Goal: Complete application form

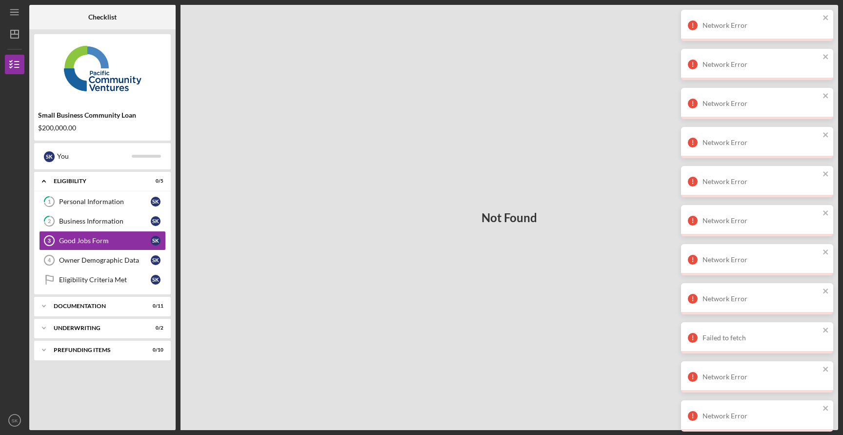
click at [619, 77] on div "Not Found" at bounding box center [508, 217] width 657 height 425
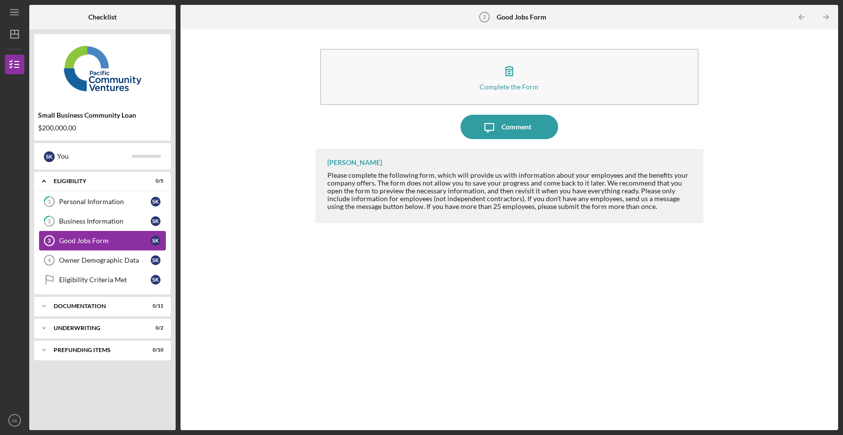
click at [94, 241] on div "Good Jobs Form" at bounding box center [105, 241] width 92 height 8
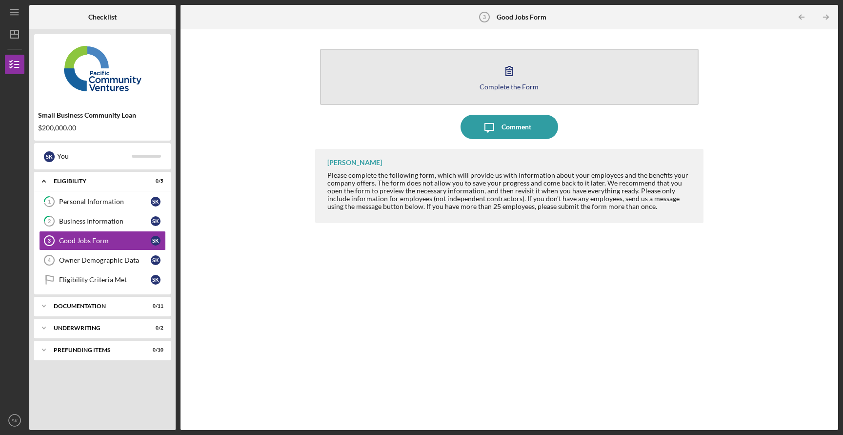
click at [509, 87] on div "Complete the Form" at bounding box center [508, 86] width 59 height 7
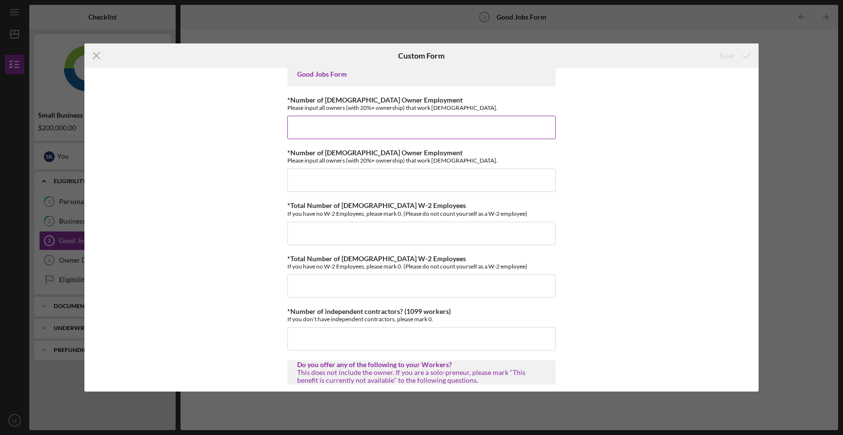
scroll to position [17, 0]
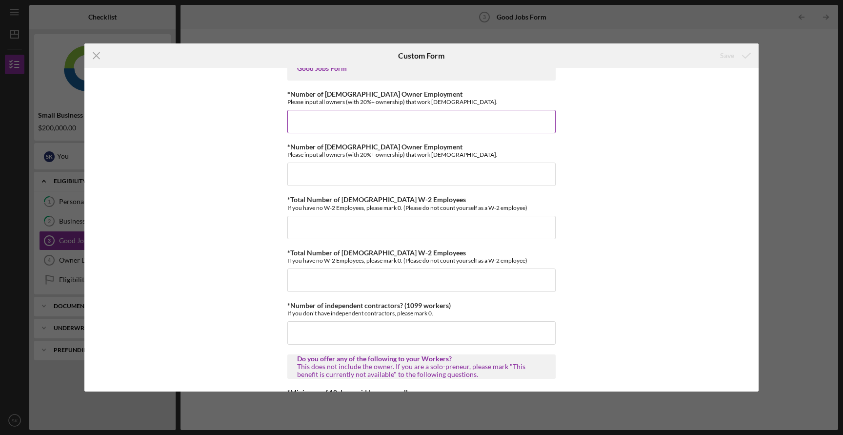
click at [452, 125] on input "*Number of [DEMOGRAPHIC_DATA] Owner Employment" at bounding box center [421, 121] width 268 height 23
type input "1"
click at [411, 174] on input "*Number of [DEMOGRAPHIC_DATA] Owner Employment" at bounding box center [421, 173] width 268 height 23
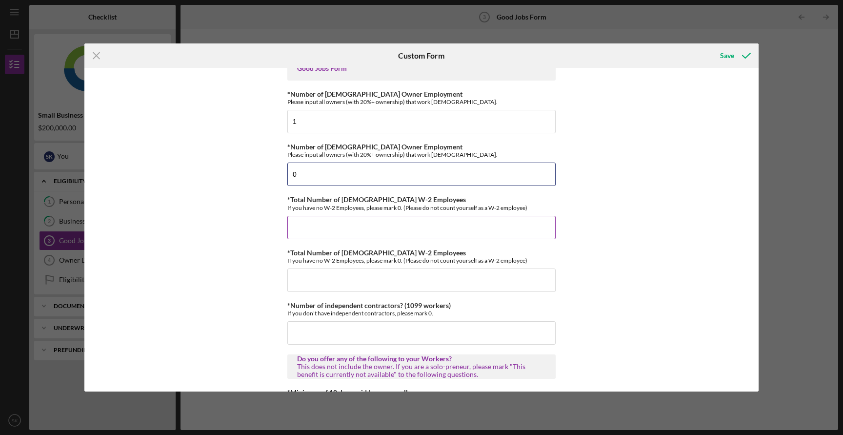
type input "0"
click at [377, 223] on input "*Total Number of [DEMOGRAPHIC_DATA] W-2 Employees" at bounding box center [421, 227] width 268 height 23
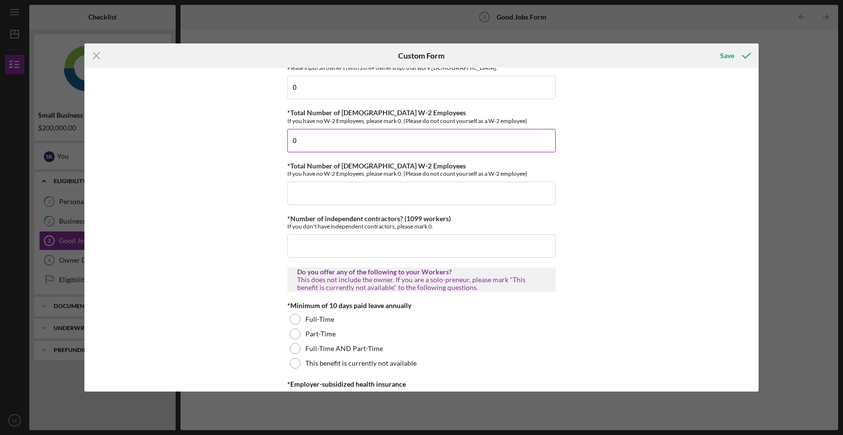
scroll to position [111, 0]
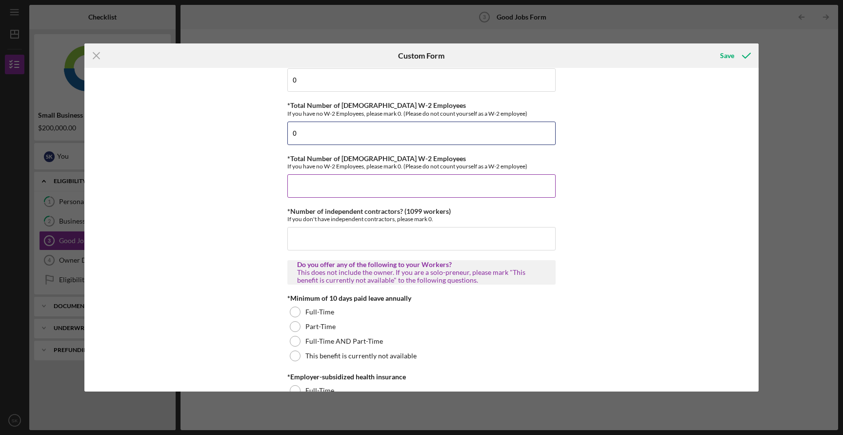
type input "0"
click at [341, 185] on input "*Total Number of Part-Time W-2 Employees" at bounding box center [421, 185] width 268 height 23
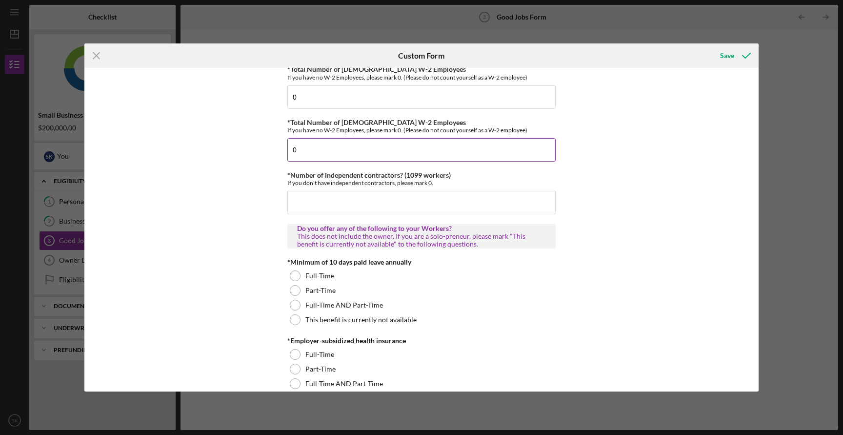
scroll to position [150, 0]
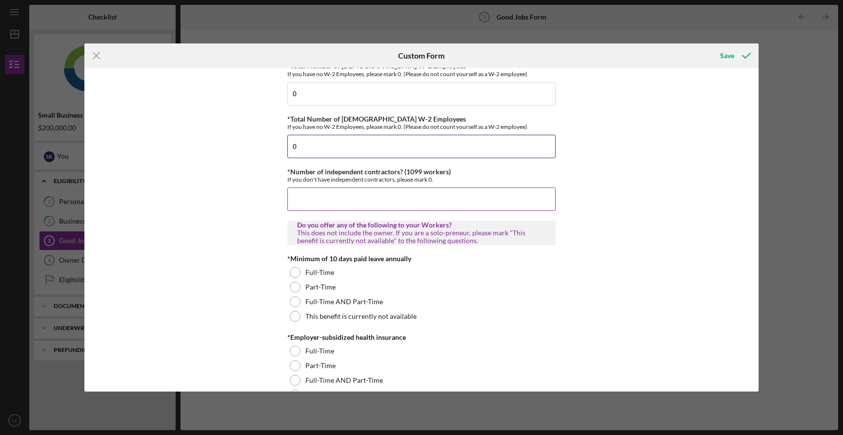
type input "0"
click at [343, 195] on input "*Number of independent contractors? (1099 workers)" at bounding box center [421, 198] width 268 height 23
type input "1"
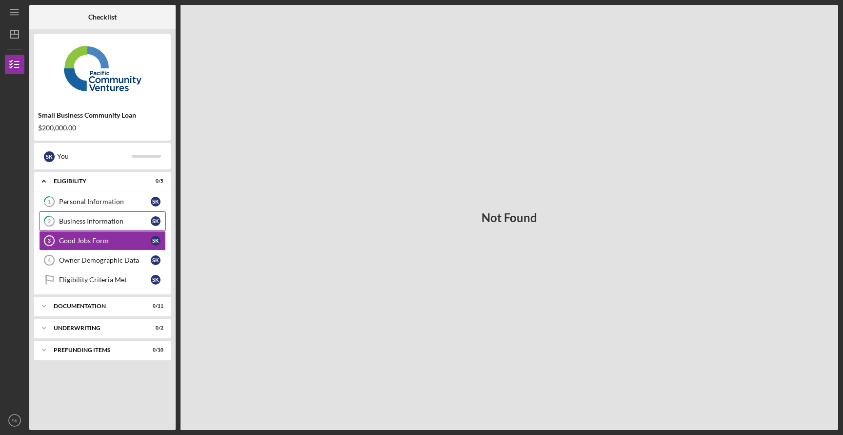
click at [123, 219] on div "Business Information" at bounding box center [105, 221] width 92 height 8
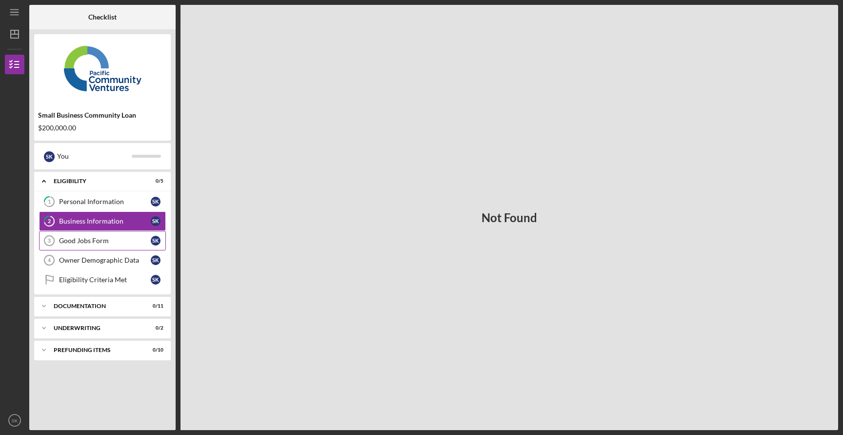
click at [121, 245] on link "Good Jobs Form 3 Good Jobs Form S K" at bounding box center [102, 241] width 127 height 20
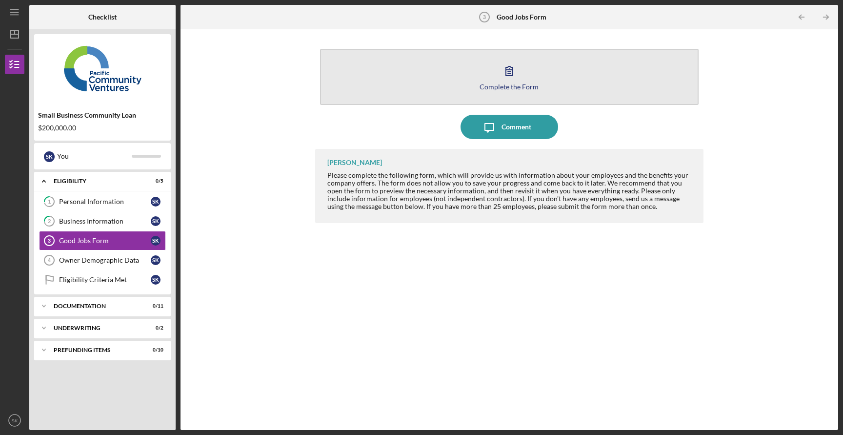
click at [510, 85] on div "Complete the Form" at bounding box center [508, 86] width 59 height 7
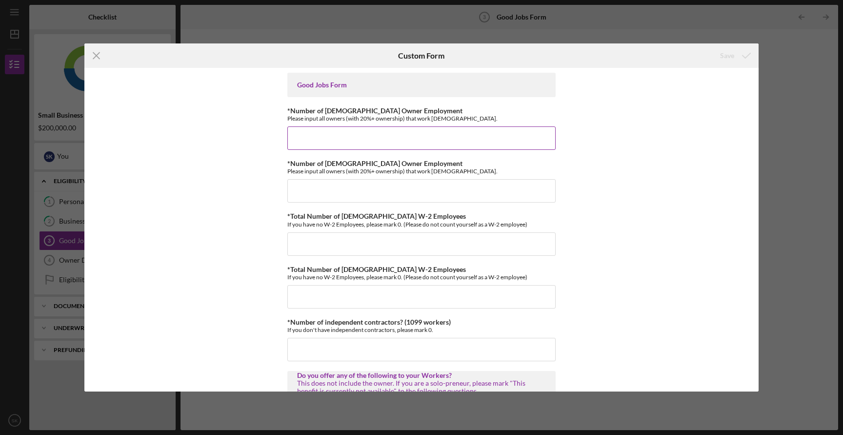
click at [413, 123] on div "*Number of [DEMOGRAPHIC_DATA] Owner Employment Please input all owners (with 20…" at bounding box center [421, 128] width 268 height 43
click at [398, 143] on input "*Number of [DEMOGRAPHIC_DATA] Owner Employment" at bounding box center [421, 137] width 268 height 23
type input "1"
click at [348, 191] on input "*Number of [DEMOGRAPHIC_DATA] Owner Employment" at bounding box center [421, 190] width 268 height 23
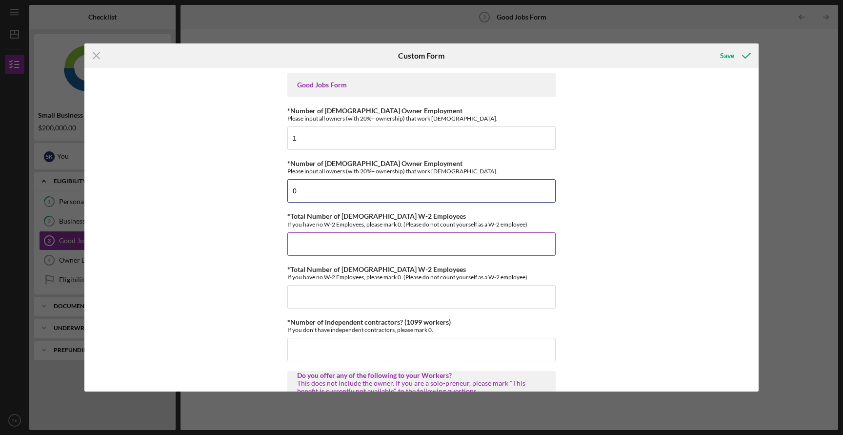
type input "0"
click at [333, 243] on input "*Total Number of [DEMOGRAPHIC_DATA] W-2 Employees" at bounding box center [421, 243] width 268 height 23
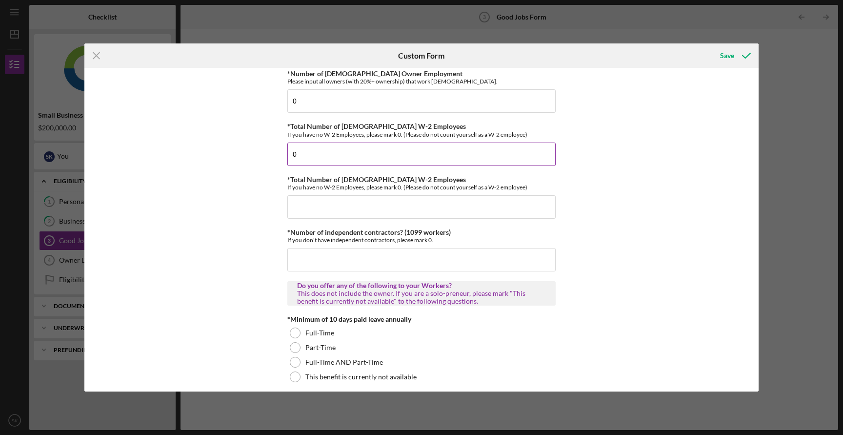
scroll to position [96, 0]
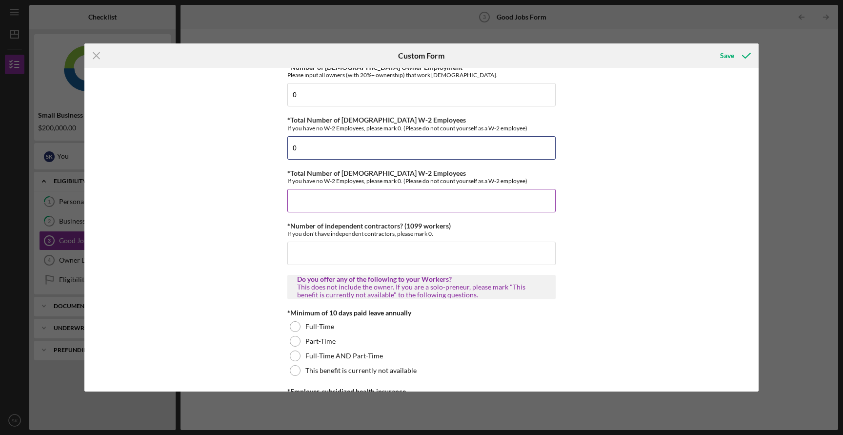
type input "0"
click at [368, 202] on input "*Total Number of [DEMOGRAPHIC_DATA] W-2 Employees" at bounding box center [421, 200] width 268 height 23
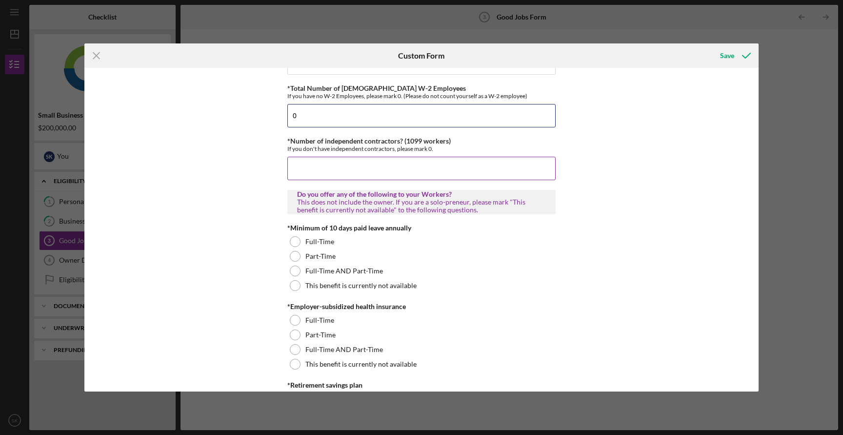
type input "0"
click at [366, 164] on input "*Number of independent contractors? (1099 workers)" at bounding box center [421, 167] width 268 height 23
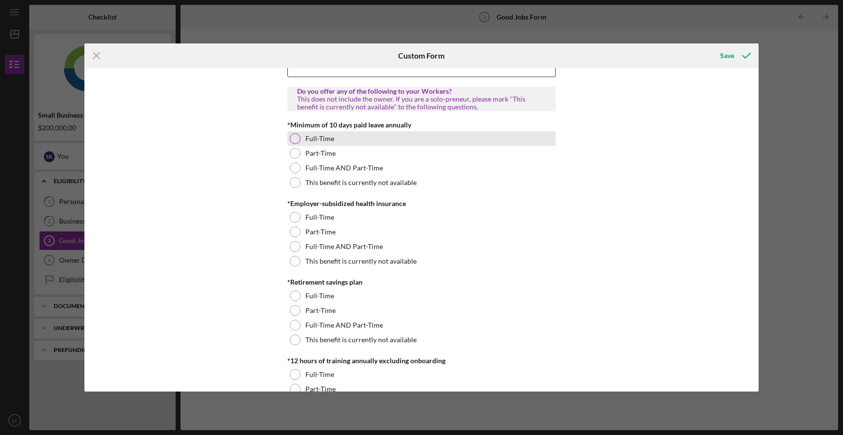
scroll to position [285, 0]
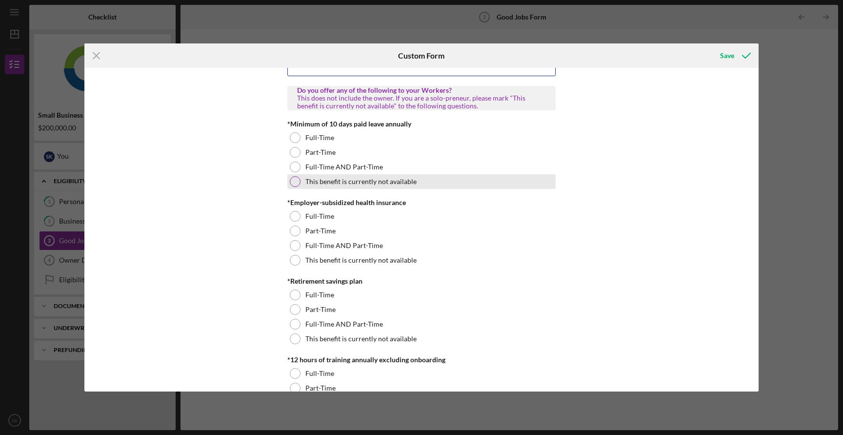
type input "1"
click at [336, 184] on label "This benefit is currently not available" at bounding box center [360, 182] width 111 height 8
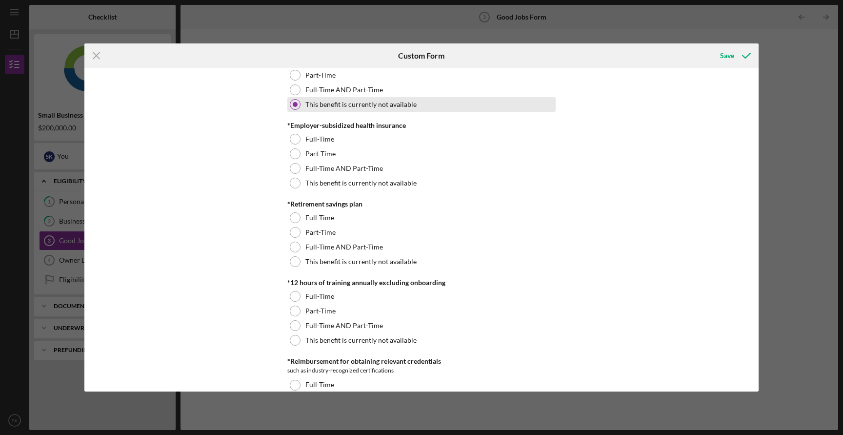
scroll to position [367, 0]
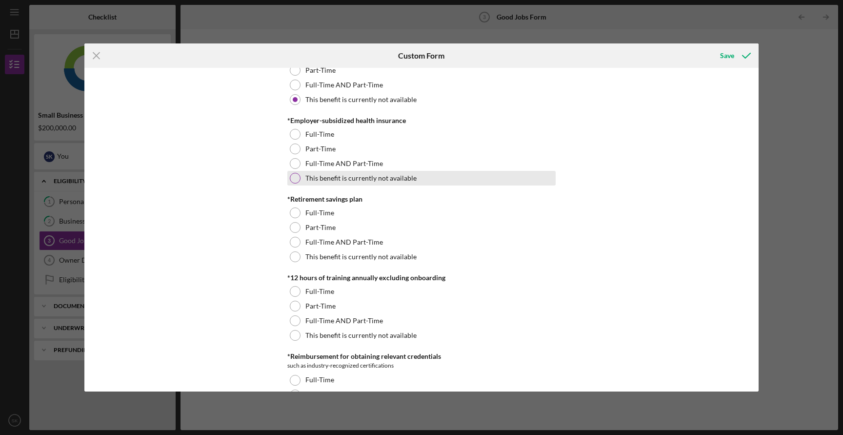
click at [336, 183] on div "This benefit is currently not available" at bounding box center [421, 178] width 268 height 15
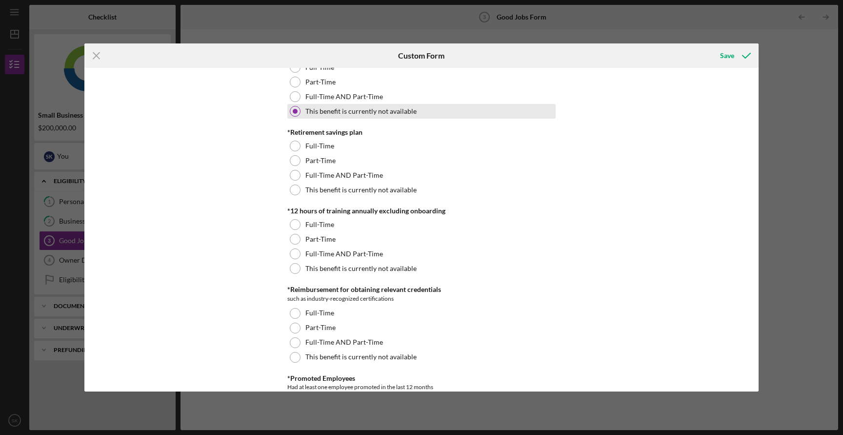
scroll to position [435, 0]
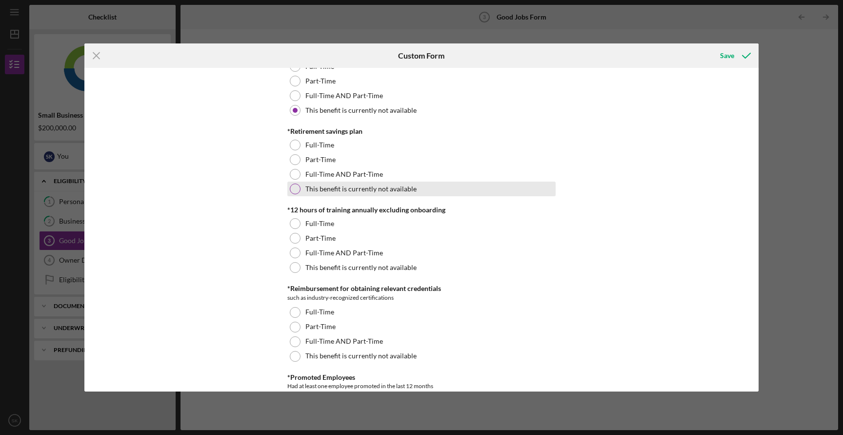
click at [331, 189] on label "This benefit is currently not available" at bounding box center [360, 189] width 111 height 8
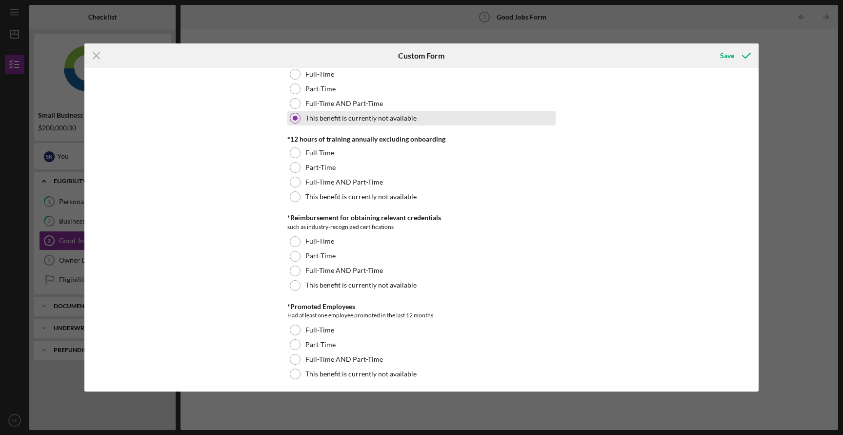
scroll to position [523, 0]
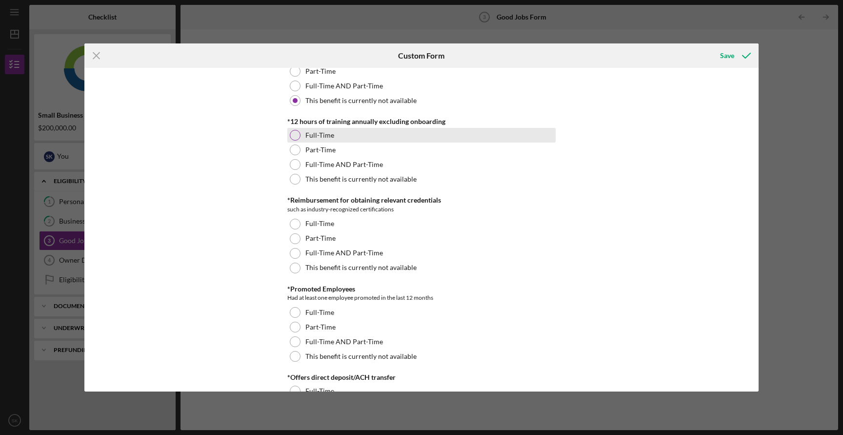
click at [337, 139] on div "Full-Time" at bounding box center [421, 135] width 268 height 15
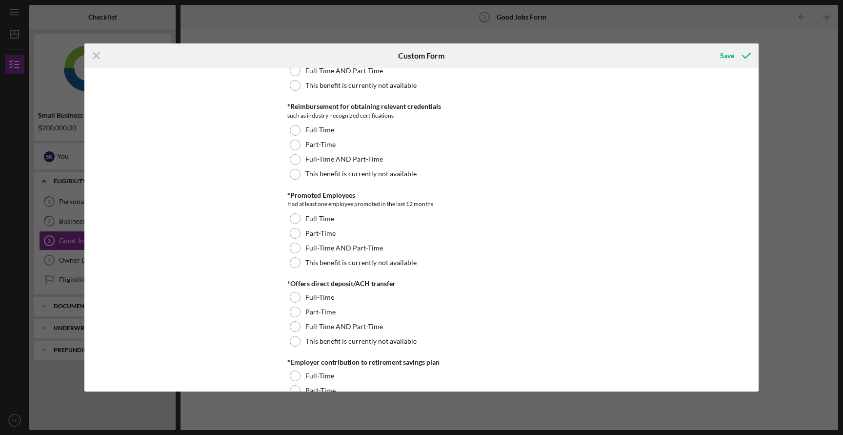
scroll to position [628, 0]
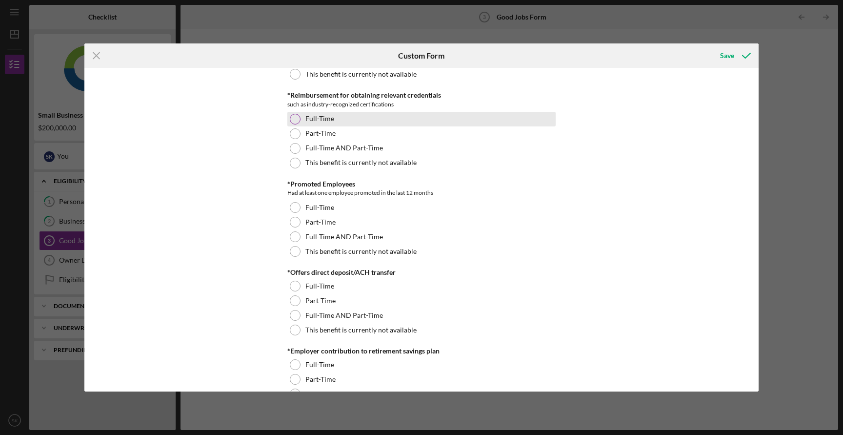
click at [334, 121] on div "Full-Time" at bounding box center [421, 119] width 268 height 15
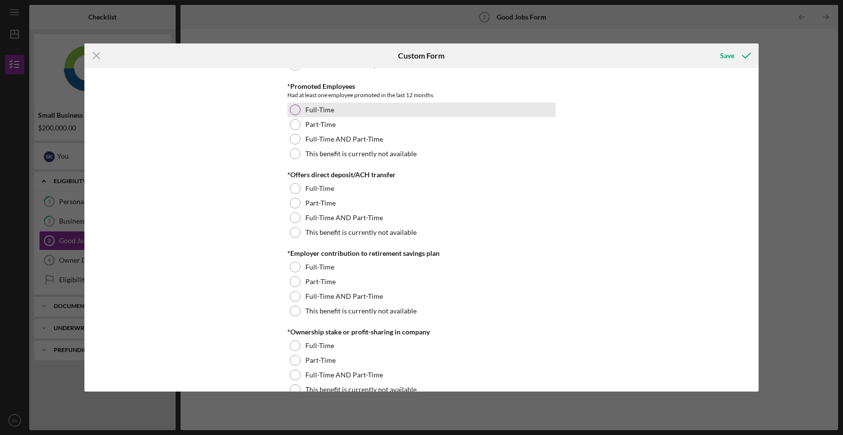
scroll to position [729, 0]
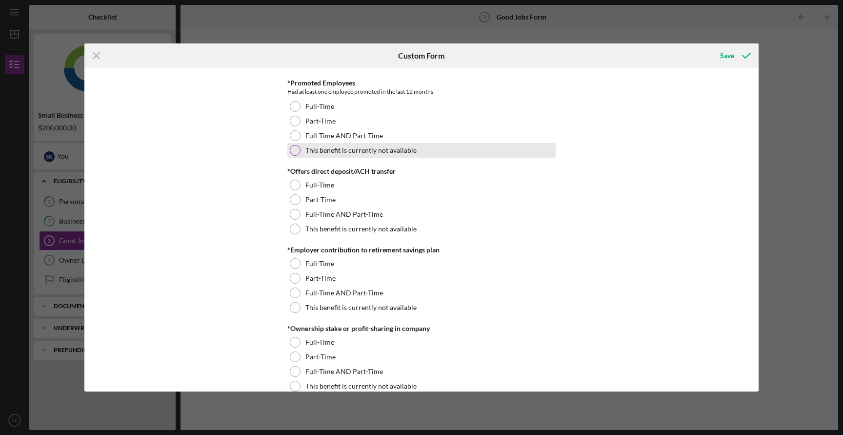
click at [321, 146] on label "This benefit is currently not available" at bounding box center [360, 150] width 111 height 8
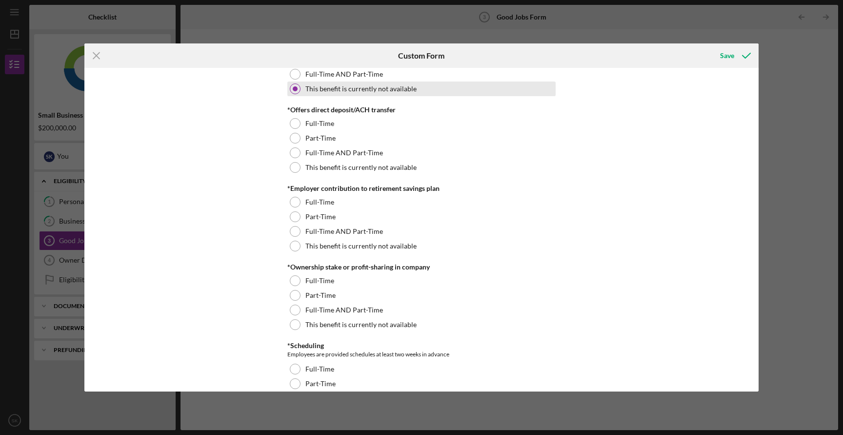
scroll to position [795, 0]
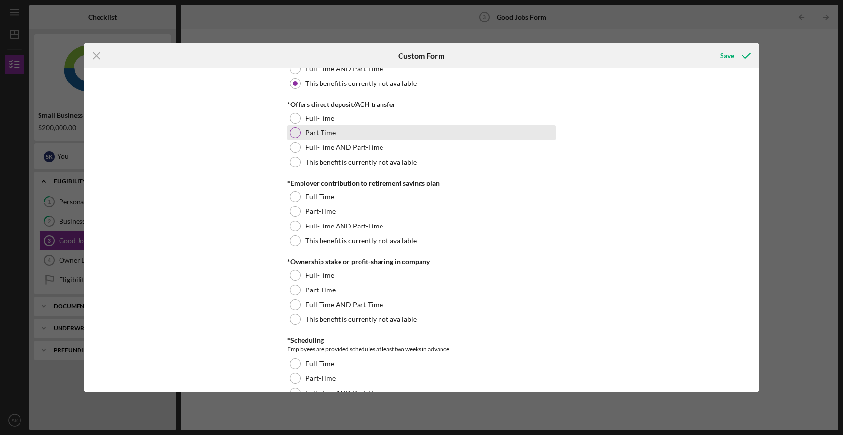
click at [319, 129] on label "Part-Time" at bounding box center [320, 133] width 30 height 8
click at [316, 119] on label "Full-Time" at bounding box center [319, 118] width 29 height 8
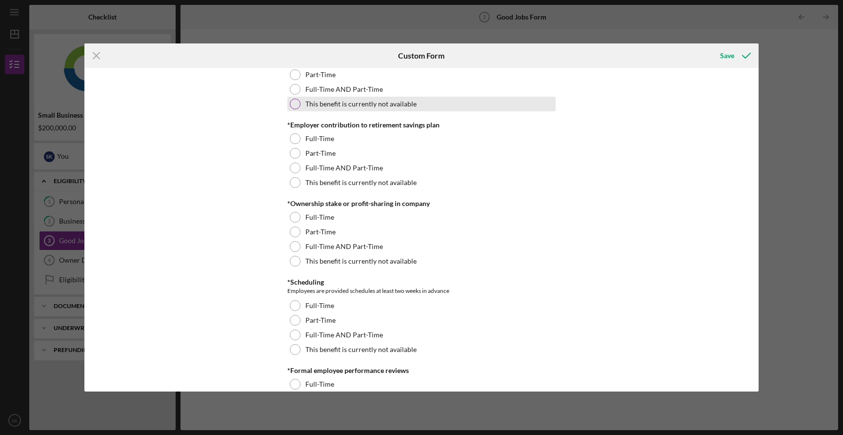
scroll to position [861, 0]
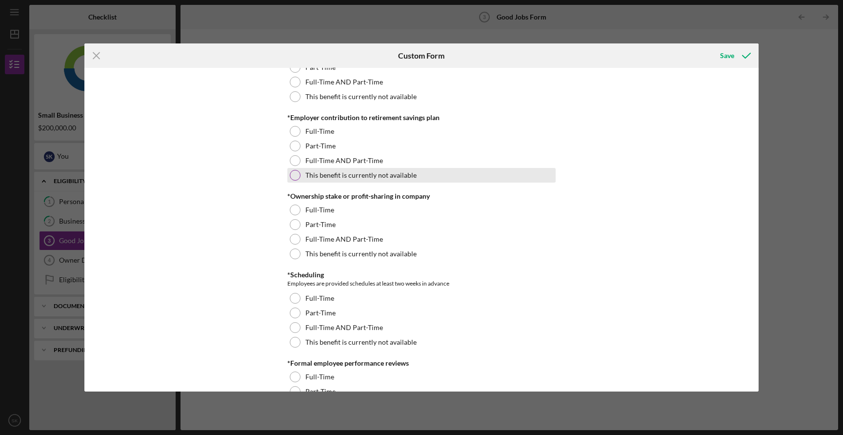
click at [338, 173] on label "This benefit is currently not available" at bounding box center [360, 175] width 111 height 8
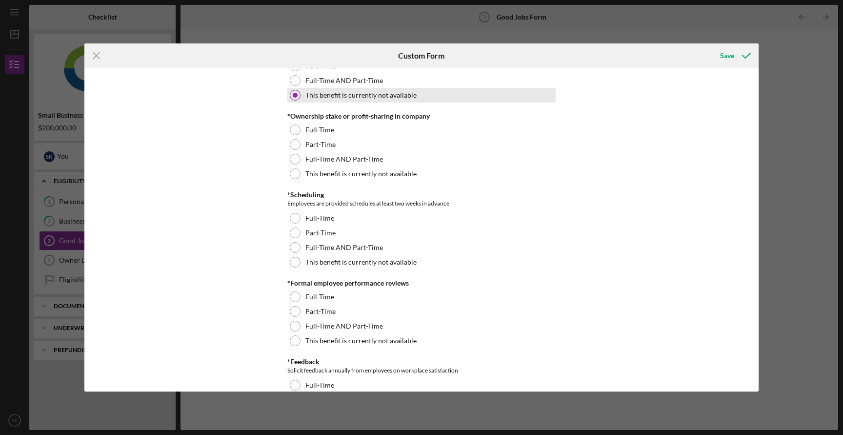
scroll to position [943, 0]
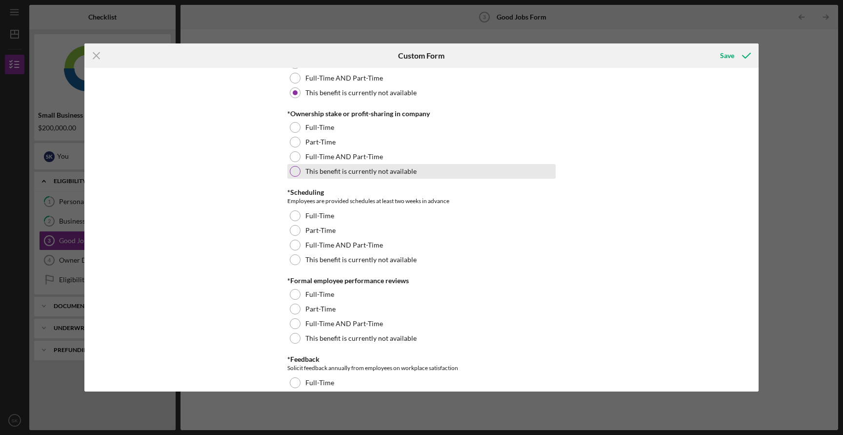
click at [334, 172] on label "This benefit is currently not available" at bounding box center [360, 171] width 111 height 8
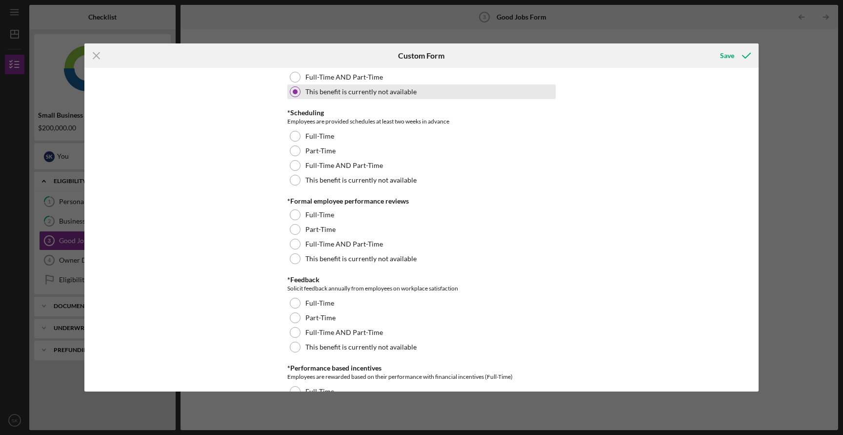
scroll to position [1026, 0]
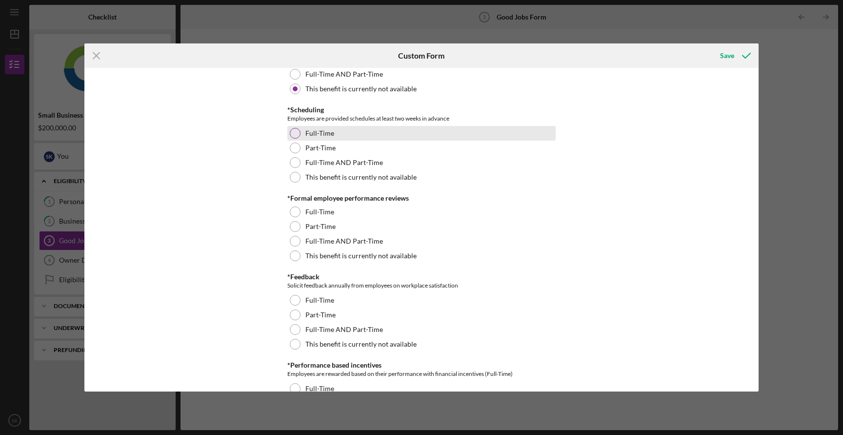
click at [330, 134] on label "Full-Time" at bounding box center [319, 133] width 29 height 8
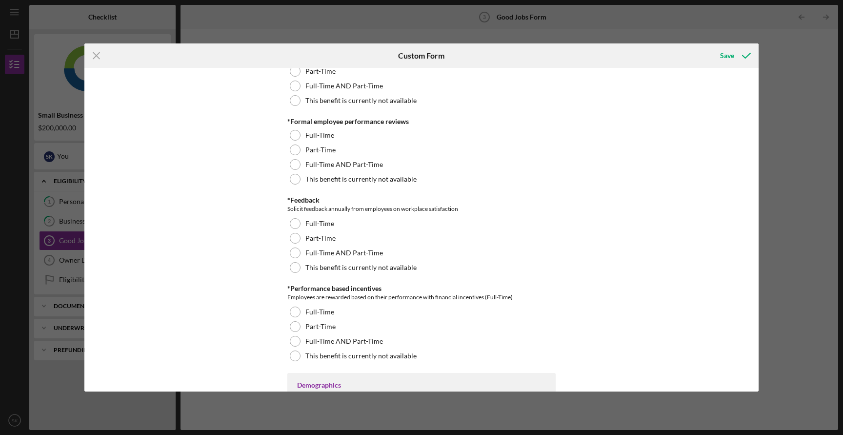
scroll to position [1114, 0]
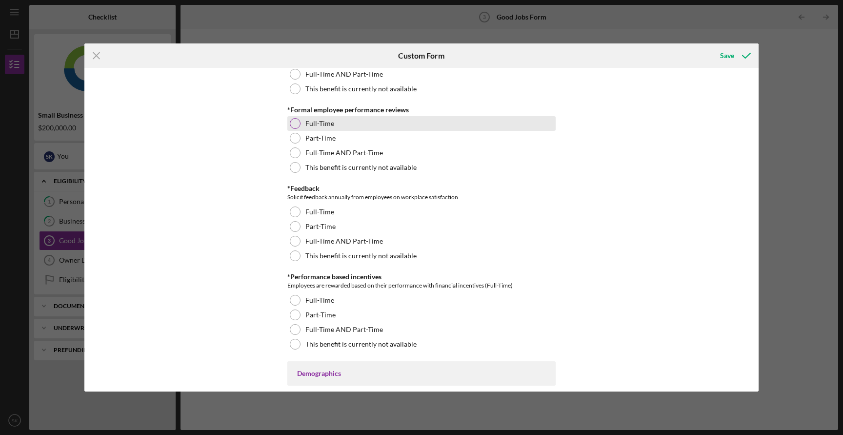
click at [329, 127] on label "Full-Time" at bounding box center [319, 123] width 29 height 8
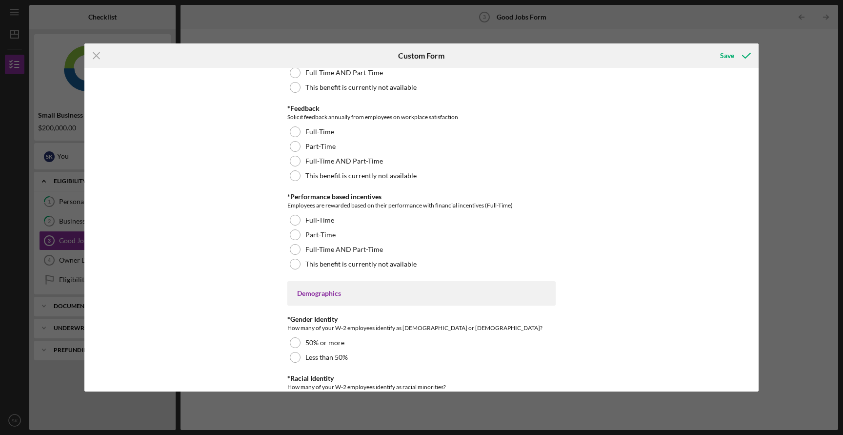
scroll to position [1198, 0]
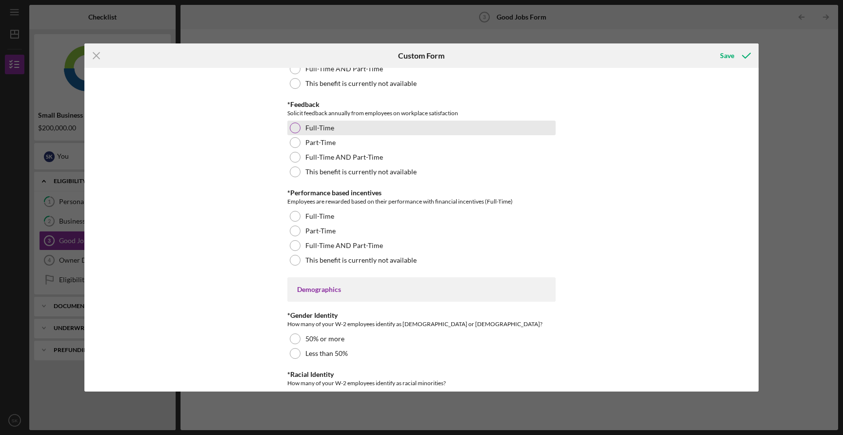
click at [325, 128] on label "Full-Time" at bounding box center [319, 128] width 29 height 8
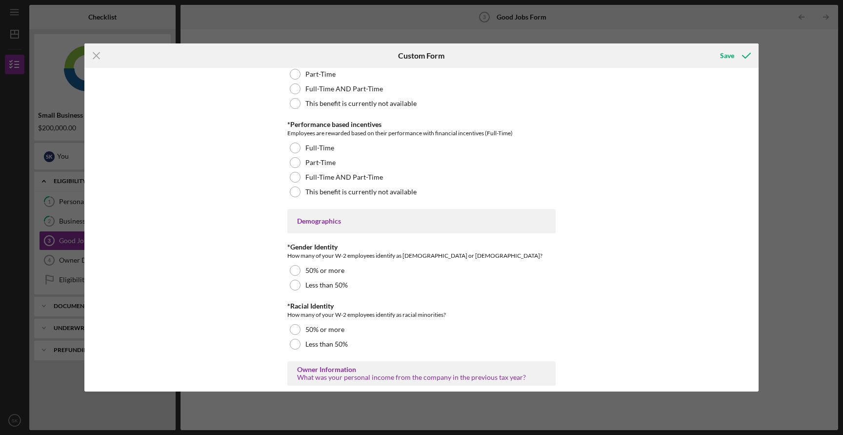
scroll to position [1269, 0]
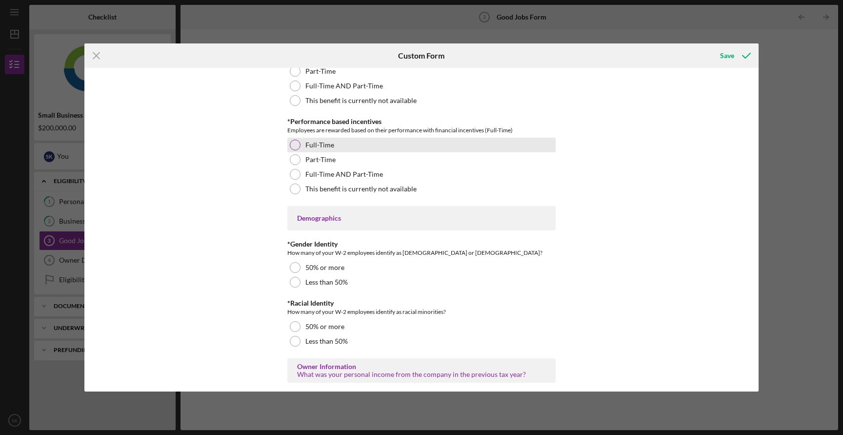
click at [327, 148] on label "Full-Time" at bounding box center [319, 145] width 29 height 8
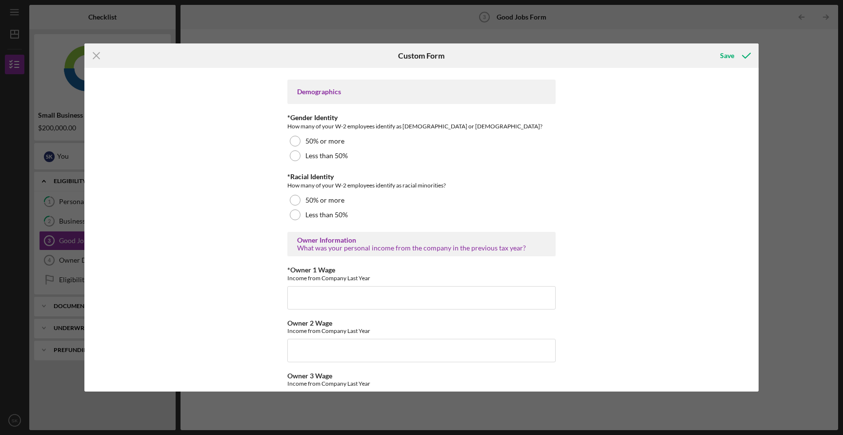
scroll to position [1412, 0]
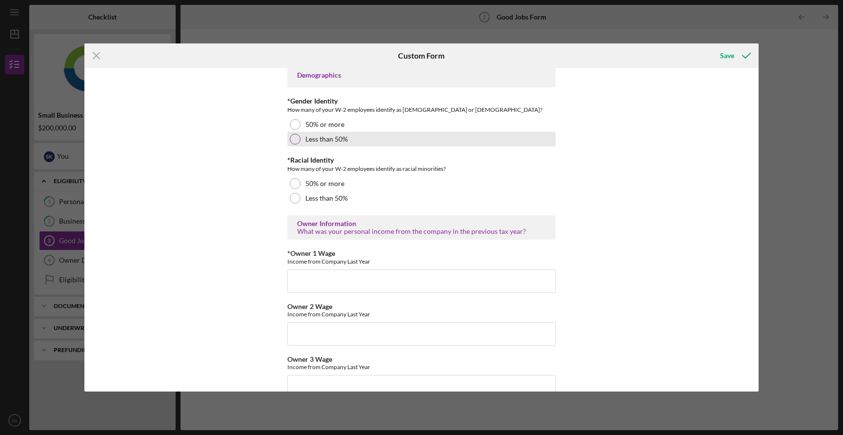
click at [318, 138] on label "Less than 50%" at bounding box center [326, 139] width 42 height 8
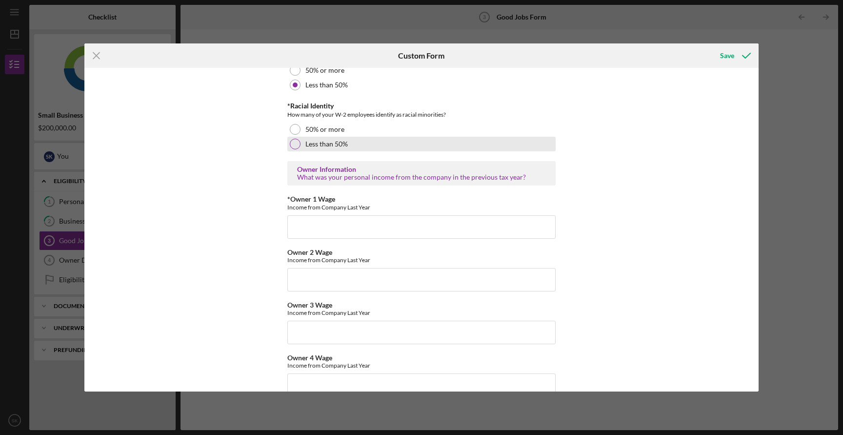
click at [313, 146] on label "Less than 50%" at bounding box center [326, 144] width 42 height 8
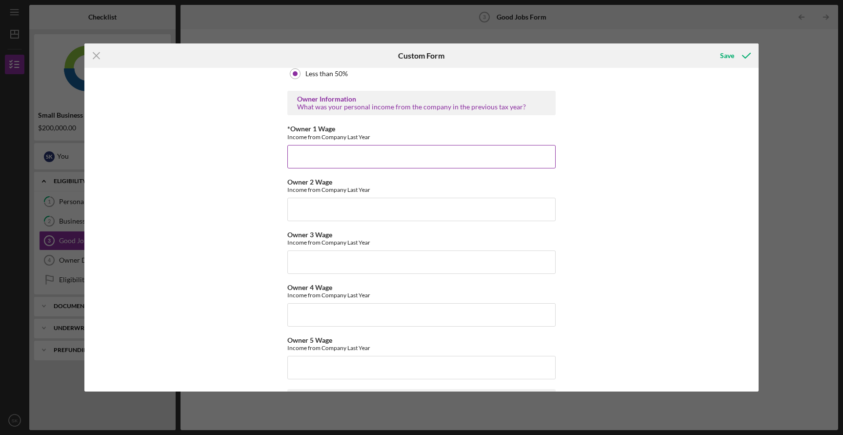
scroll to position [1537, 0]
click at [328, 153] on input "*Owner 1 Wage" at bounding box center [421, 155] width 268 height 23
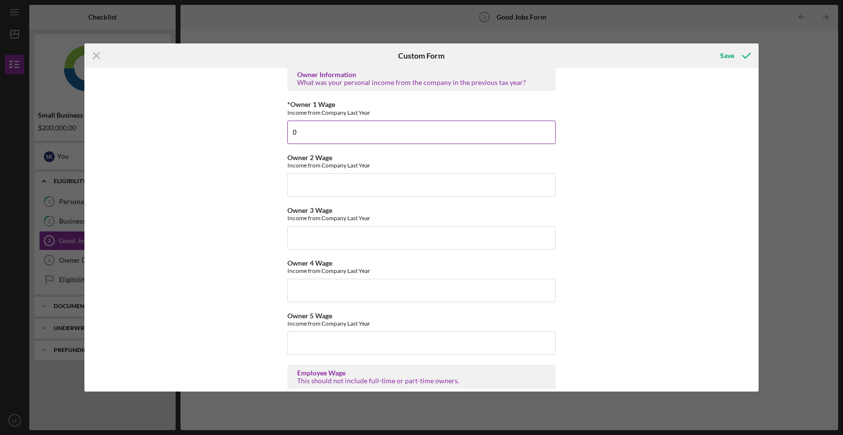
scroll to position [1569, 0]
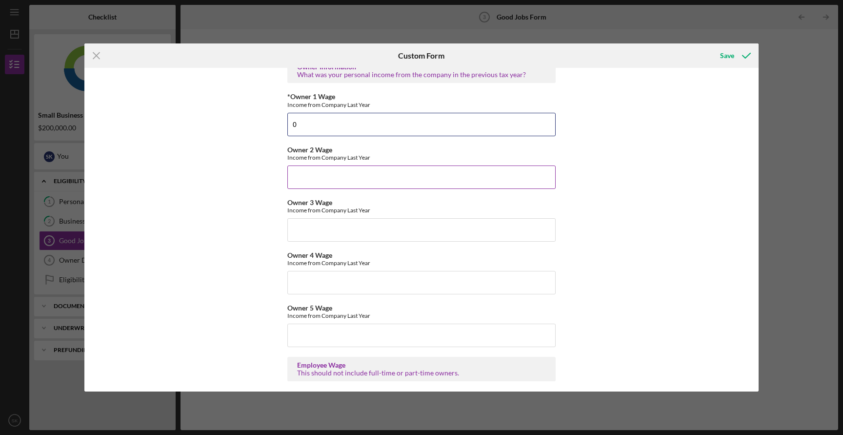
type input "0"
click at [326, 168] on input "Owner 2 Wage" at bounding box center [421, 176] width 268 height 23
type input "$0"
click at [310, 230] on input "Owner 3 Wage" at bounding box center [421, 229] width 268 height 23
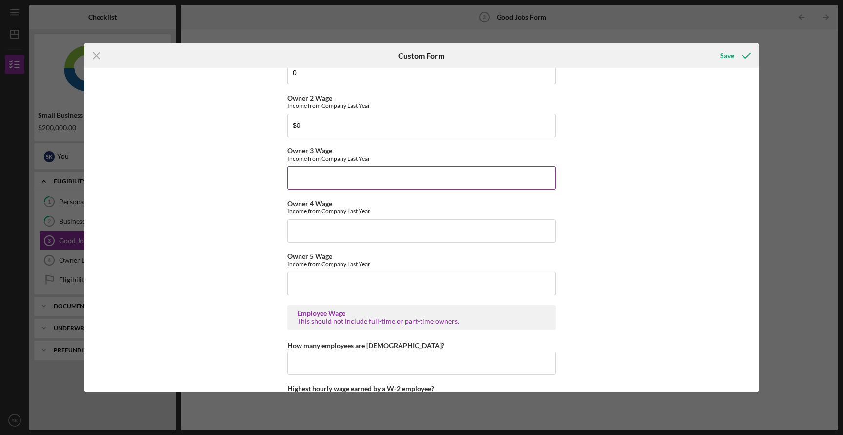
scroll to position [1621, 0]
type input "$0"
click at [314, 228] on input "Owner 4 Wage" at bounding box center [421, 230] width 268 height 23
type input "$0"
click at [302, 282] on input "Owner 5 Wage" at bounding box center [421, 282] width 268 height 23
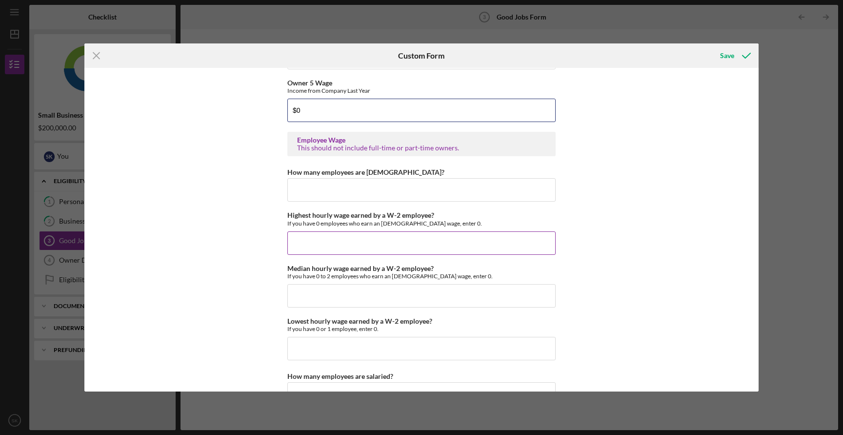
scroll to position [1803, 0]
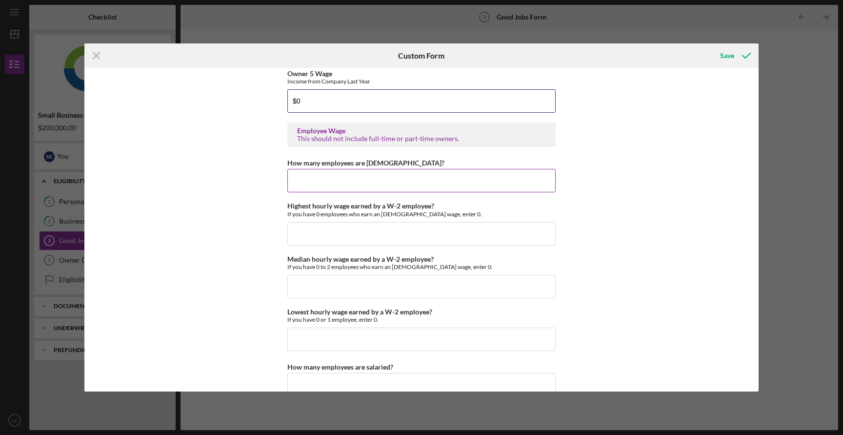
type input "$0"
click at [334, 181] on input "How many employees are hourly?" at bounding box center [421, 180] width 268 height 23
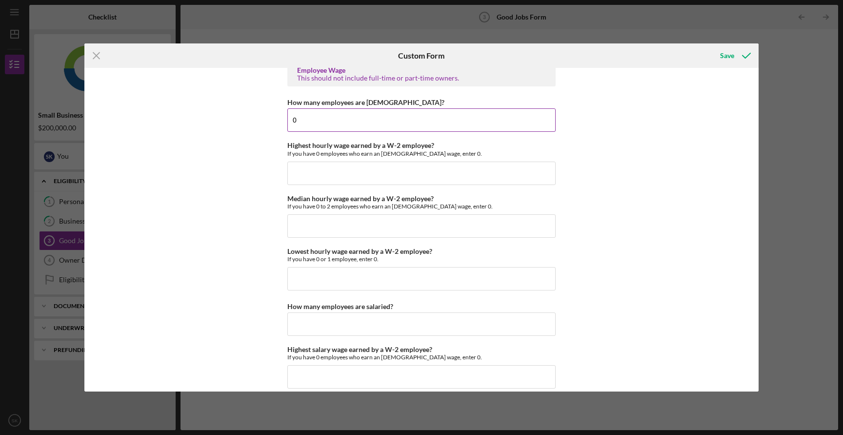
scroll to position [1867, 0]
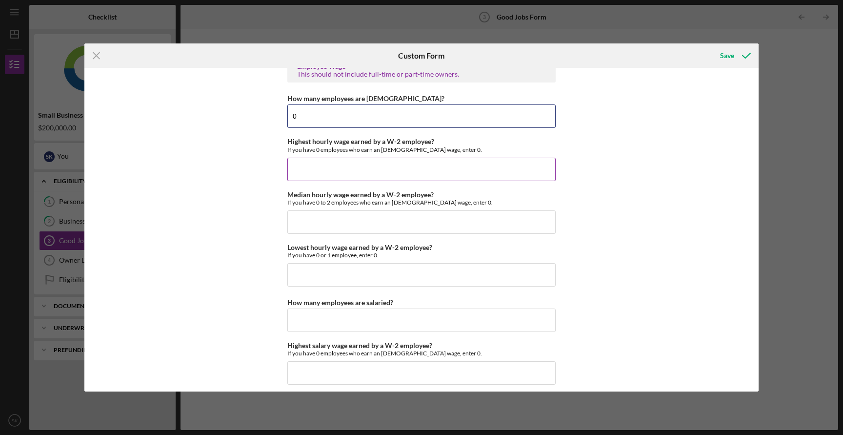
type input "0"
click at [341, 172] on input "Highest hourly wage earned by a W-2 employee?" at bounding box center [421, 169] width 268 height 23
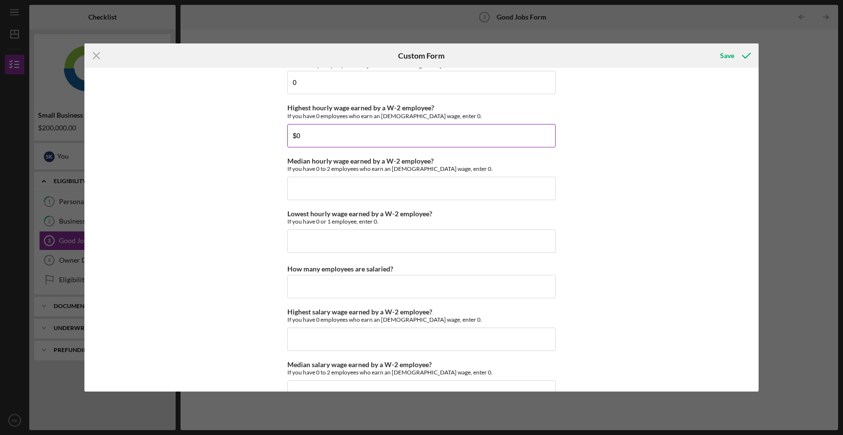
scroll to position [1917, 0]
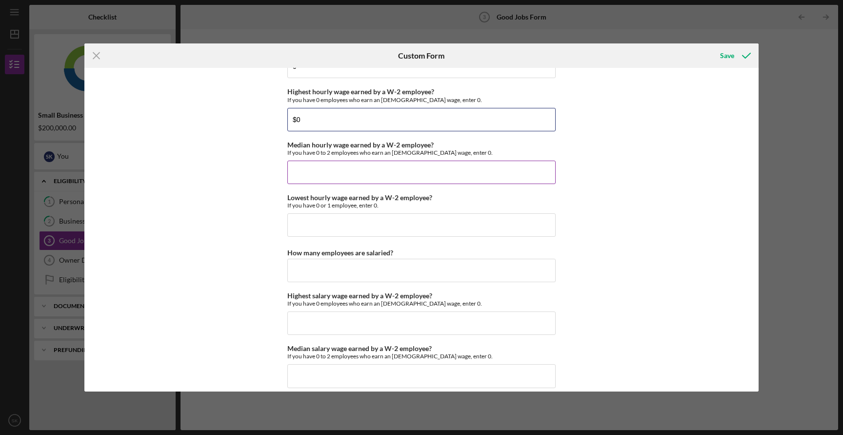
type input "$0"
click at [343, 165] on input "Median hourly wage earned by a W-2 employee?" at bounding box center [421, 171] width 268 height 23
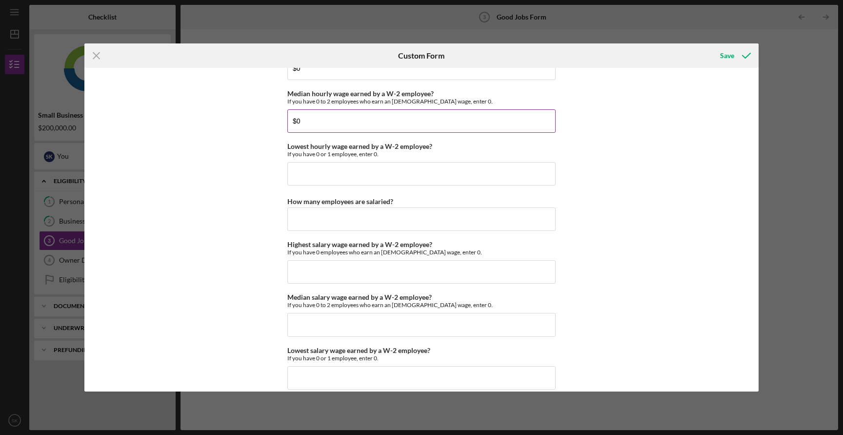
scroll to position [1976, 0]
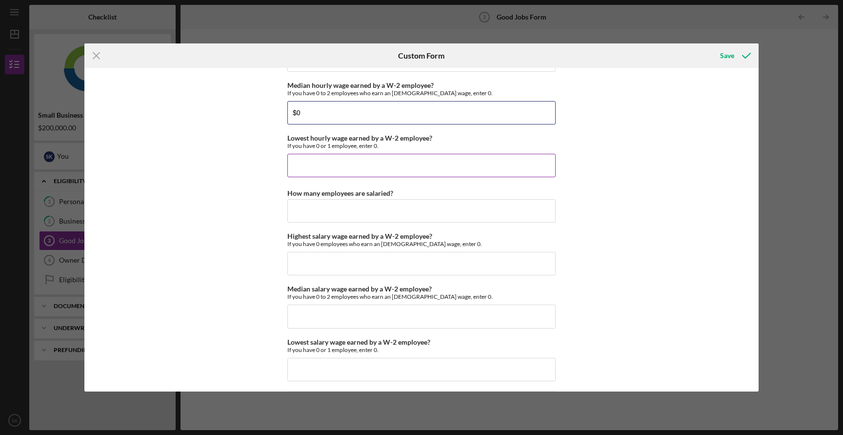
type input "$0"
click at [337, 159] on input "Lowest hourly wage earned by a W-2 employee?" at bounding box center [421, 165] width 268 height 23
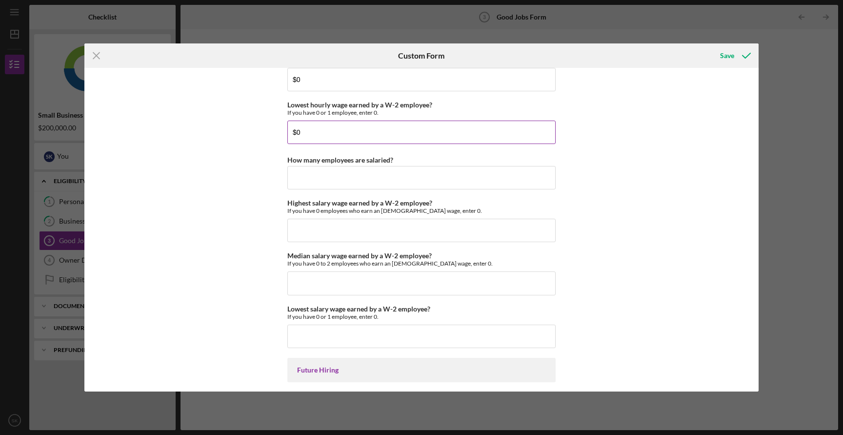
scroll to position [2017, 0]
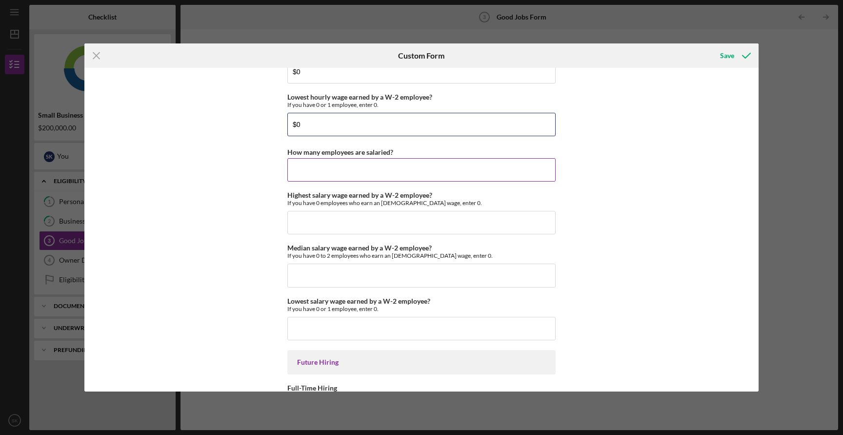
type input "$0"
click at [334, 169] on input "How many employees are salaried?" at bounding box center [421, 169] width 268 height 23
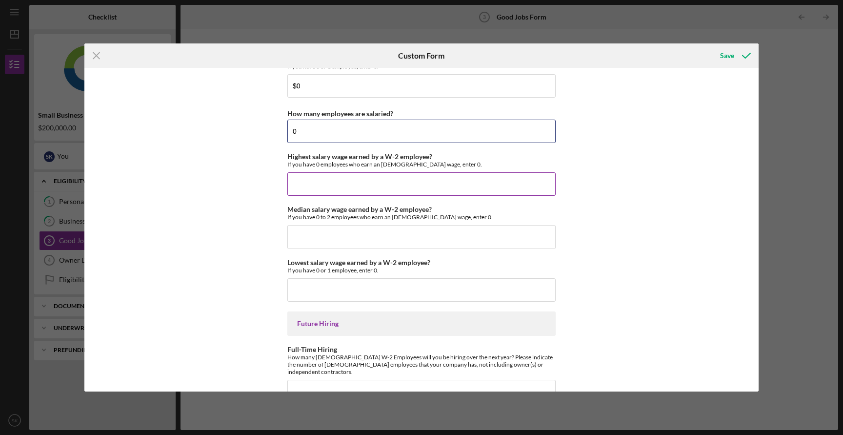
scroll to position [2058, 0]
type input "0"
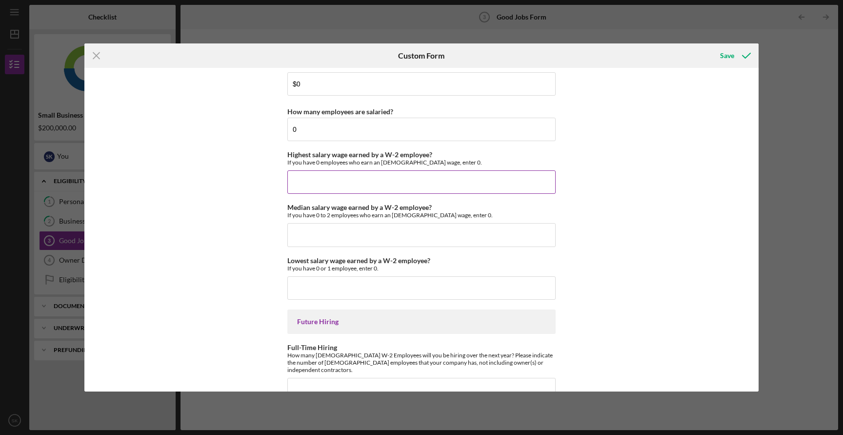
click at [334, 171] on input "Highest salary wage earned by a W-2 employee?" at bounding box center [421, 181] width 268 height 23
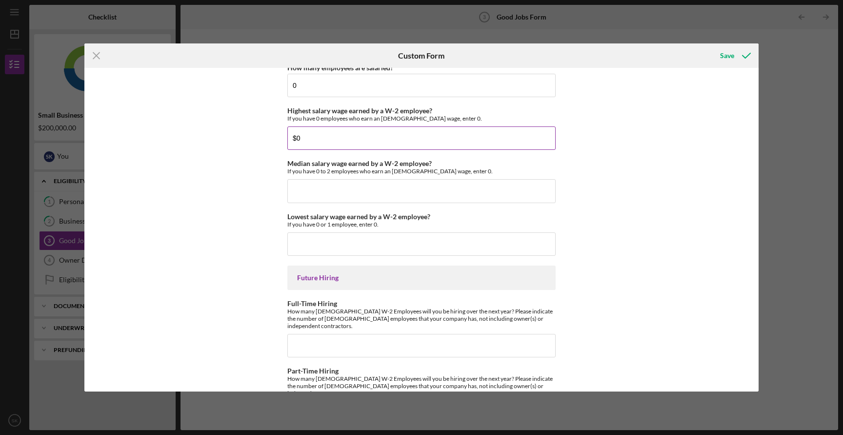
scroll to position [2107, 0]
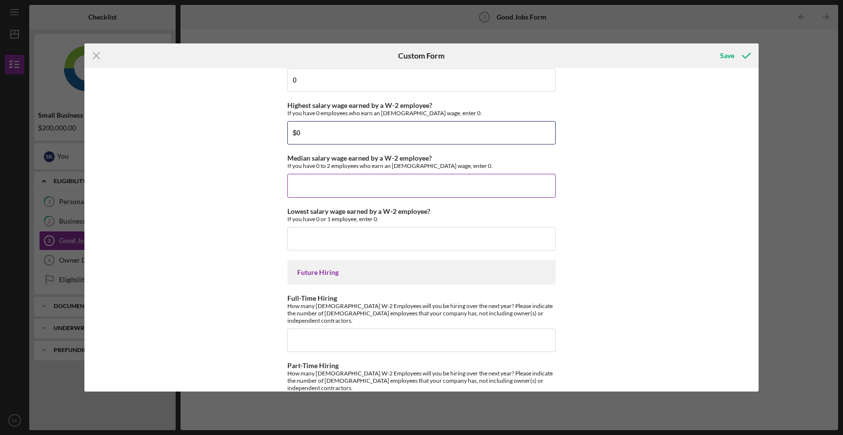
type input "$0"
click at [331, 169] on div "If you have 0 to 2 employees who earn an hourly wage, enter 0." at bounding box center [421, 165] width 268 height 7
click at [323, 183] on input "Median salary wage earned by a W-2 employee?" at bounding box center [421, 185] width 268 height 23
type input "$0"
click at [318, 241] on input "Lowest salary wage earned by a W-2 employee?" at bounding box center [421, 238] width 268 height 23
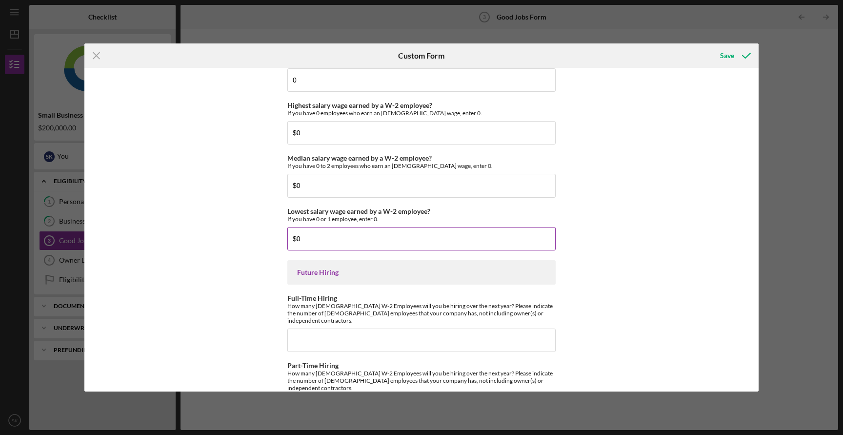
scroll to position [2135, 0]
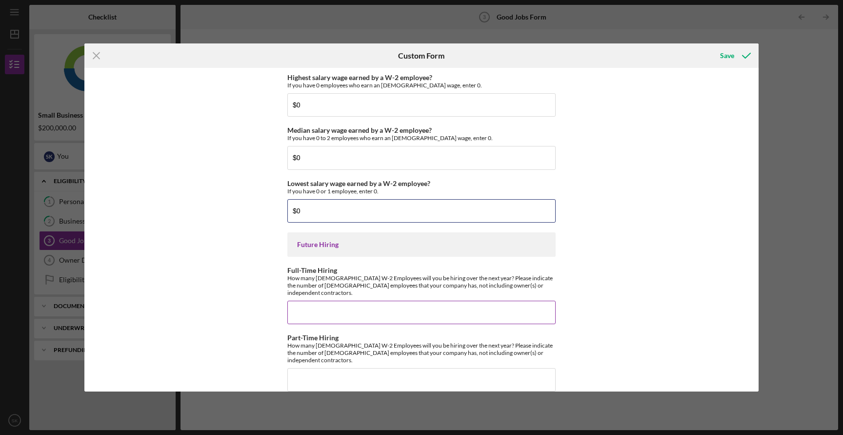
type input "$0"
click at [334, 300] on input "Full-Time Hiring" at bounding box center [421, 311] width 268 height 23
type input "1"
type input "0"
click at [331, 368] on input "Part-Time Hiring" at bounding box center [421, 379] width 268 height 23
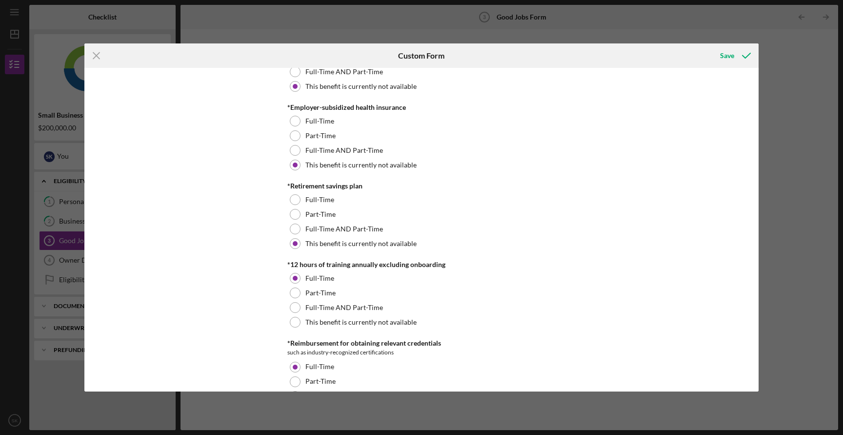
scroll to position [216, 0]
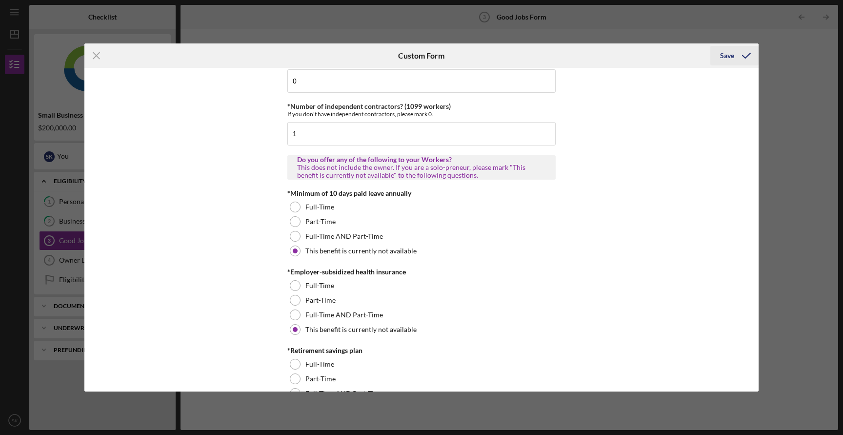
type input "0"
click at [728, 58] on div "Save" at bounding box center [727, 56] width 14 height 20
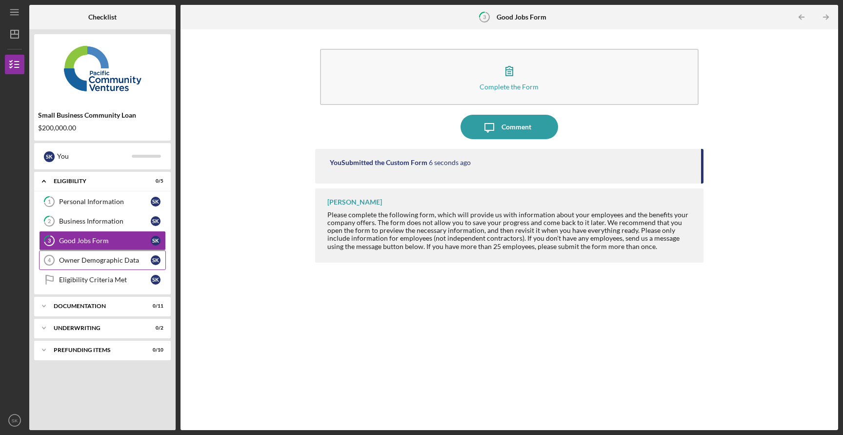
click at [79, 260] on div "Owner Demographic Data" at bounding box center [105, 260] width 92 height 8
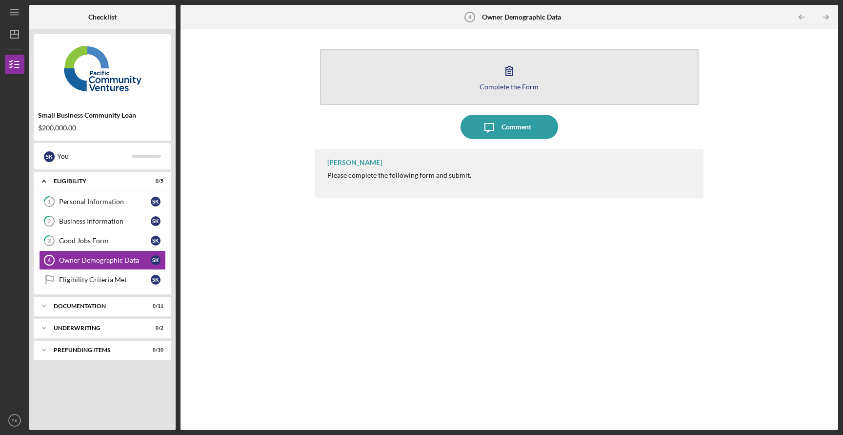
click at [502, 90] on button "Complete the Form Form" at bounding box center [509, 77] width 379 height 56
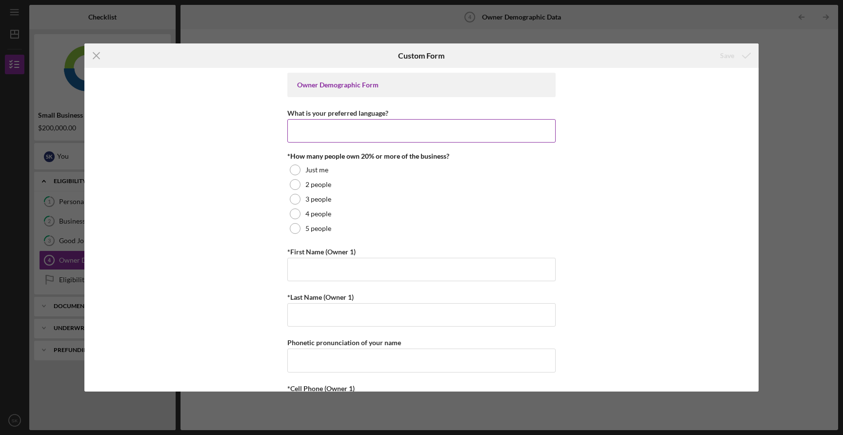
click at [345, 141] on input "What is your preferred language?" at bounding box center [421, 130] width 268 height 23
type input "English"
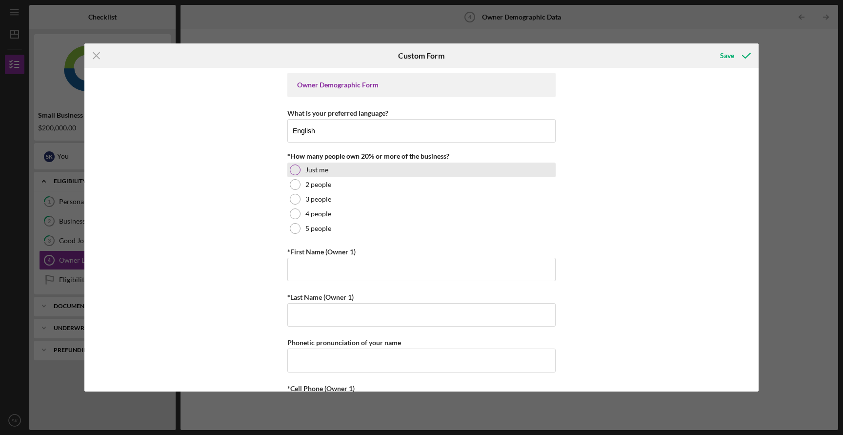
click at [314, 173] on label "Just me" at bounding box center [316, 170] width 23 height 8
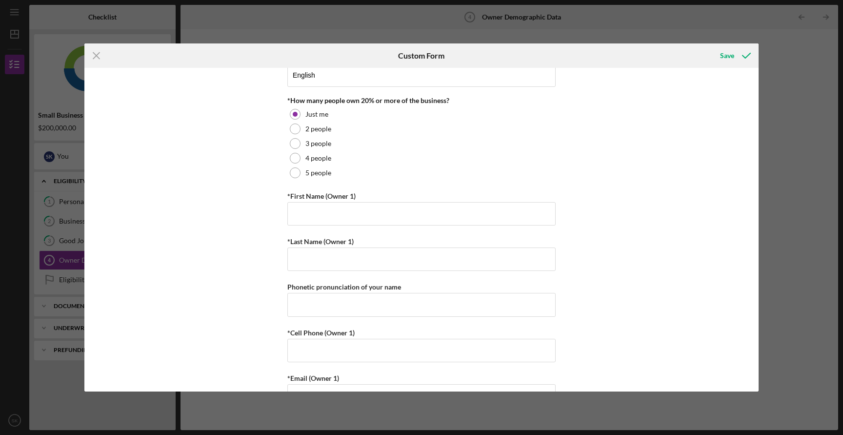
scroll to position [60, 0]
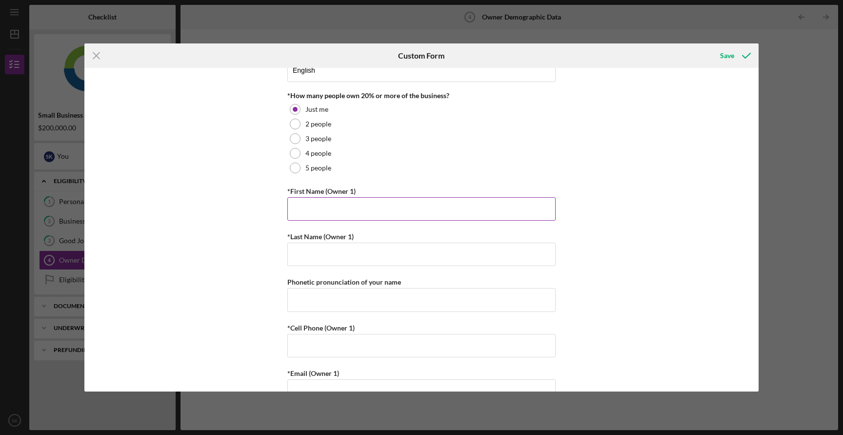
click at [314, 211] on input "*First Name (Owner 1)" at bounding box center [421, 208] width 268 height 23
type input "Samuel"
type input "Khrapov"
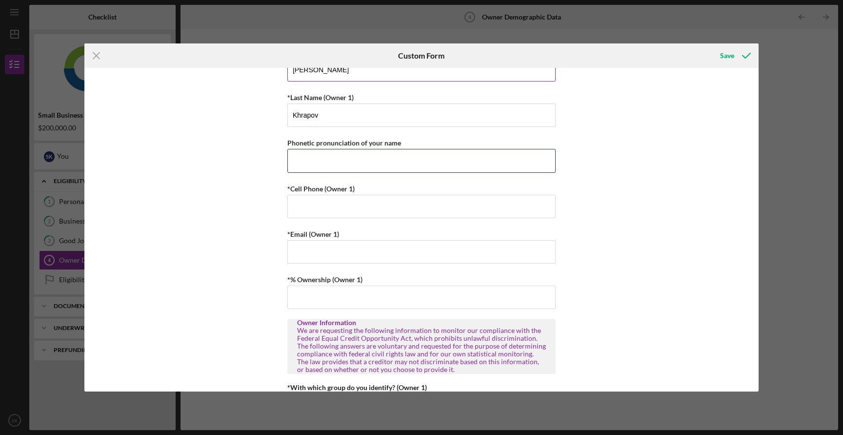
scroll to position [204, 0]
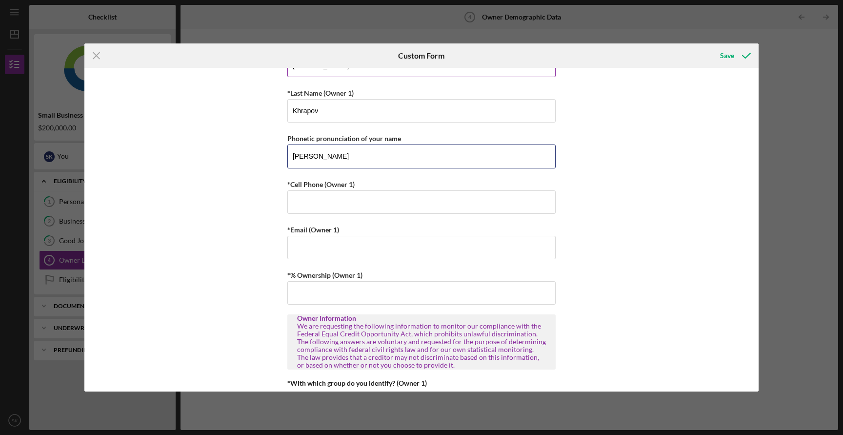
type input "Samuel"
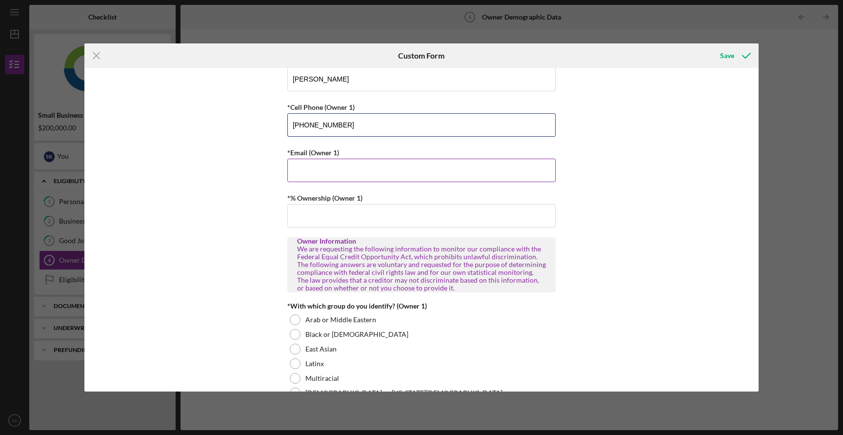
scroll to position [281, 0]
type input "(808) 756-7139"
click at [323, 166] on input "*Email (Owner 1)" at bounding box center [421, 169] width 268 height 23
type input "samuel.khrapov@gmail.com"
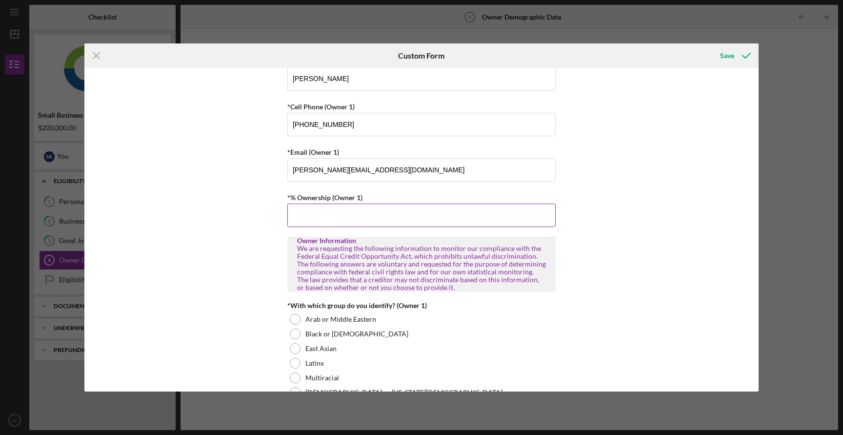
click at [345, 215] on input "*% Ownership (Owner 1)" at bounding box center [421, 214] width 268 height 23
type input "100.00000%"
click at [289, 249] on div "Owner Information We are requesting the following information to monitor our co…" at bounding box center [421, 264] width 268 height 55
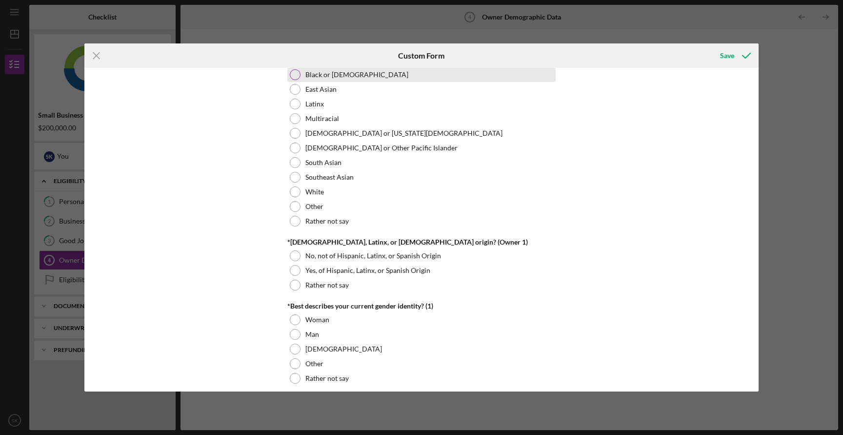
scroll to position [547, 0]
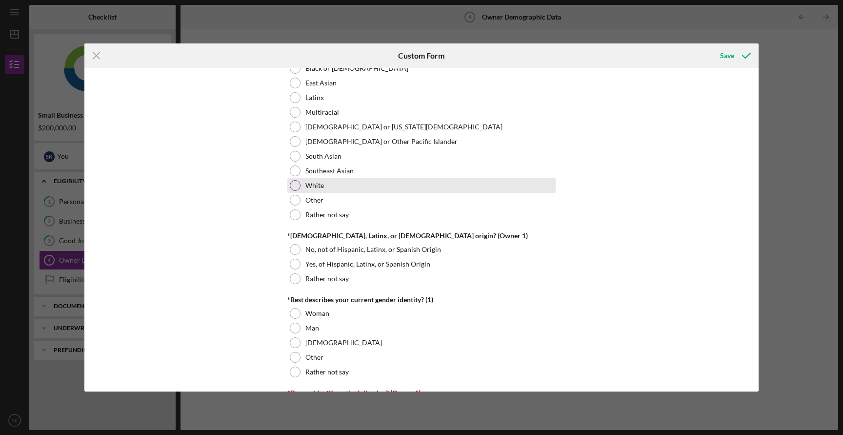
click at [305, 186] on label "White" at bounding box center [314, 185] width 19 height 8
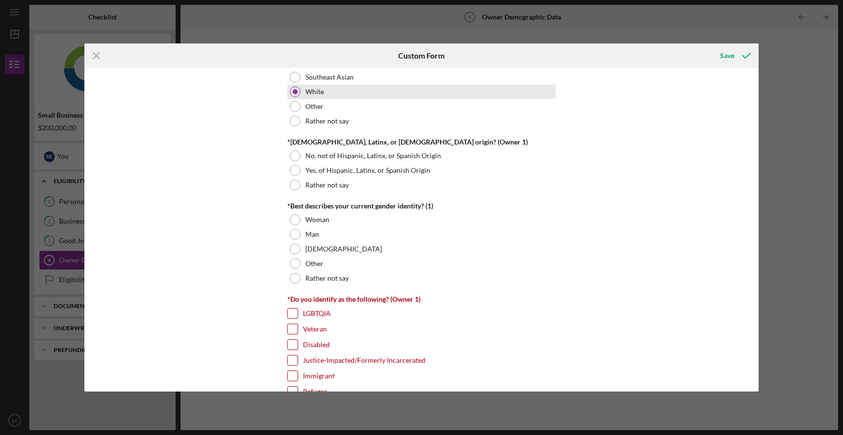
scroll to position [645, 0]
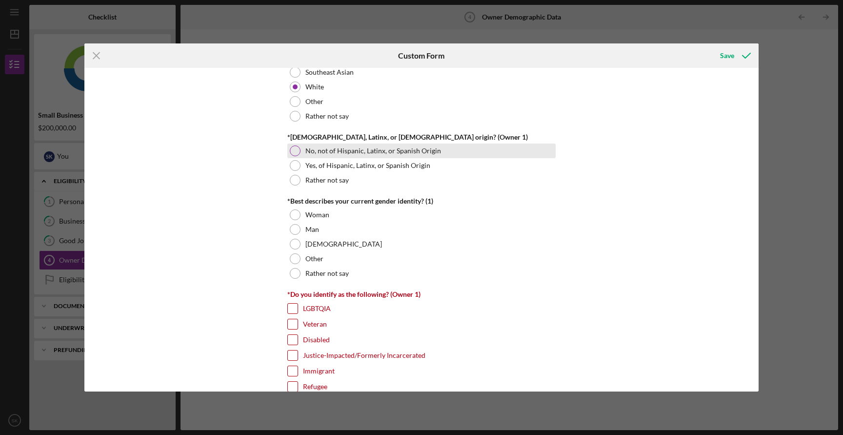
click at [298, 151] on div at bounding box center [295, 150] width 11 height 11
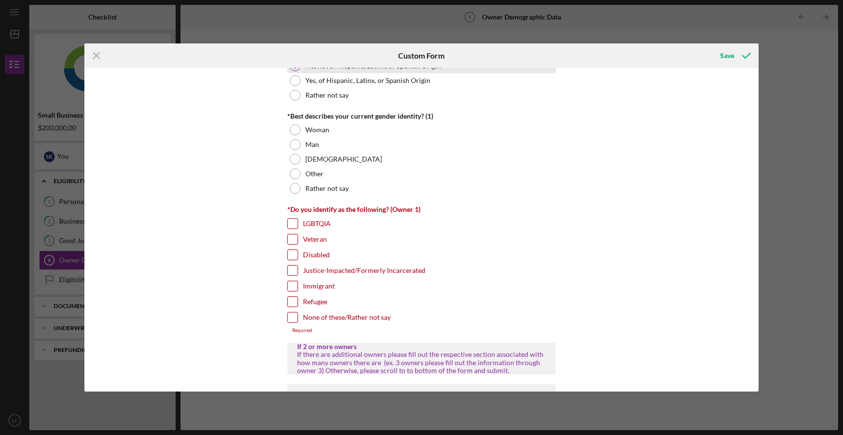
scroll to position [733, 0]
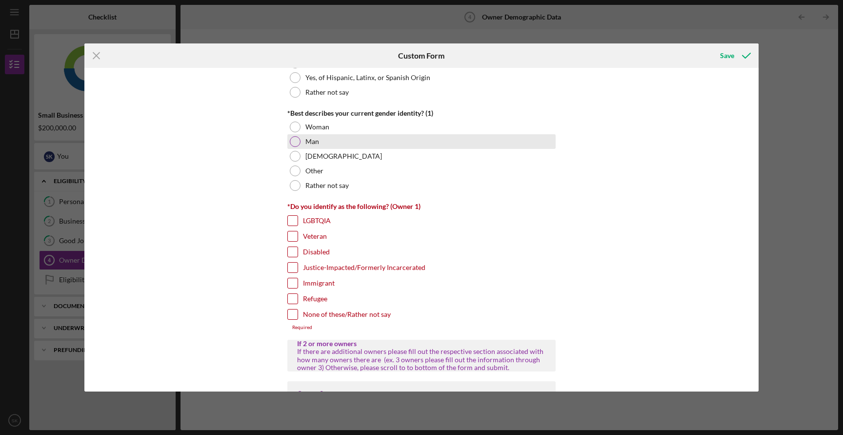
click at [297, 142] on div at bounding box center [295, 141] width 11 height 11
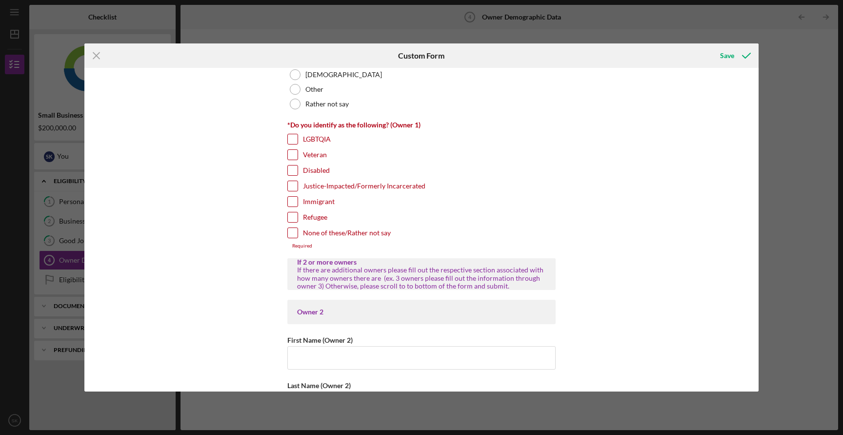
scroll to position [822, 0]
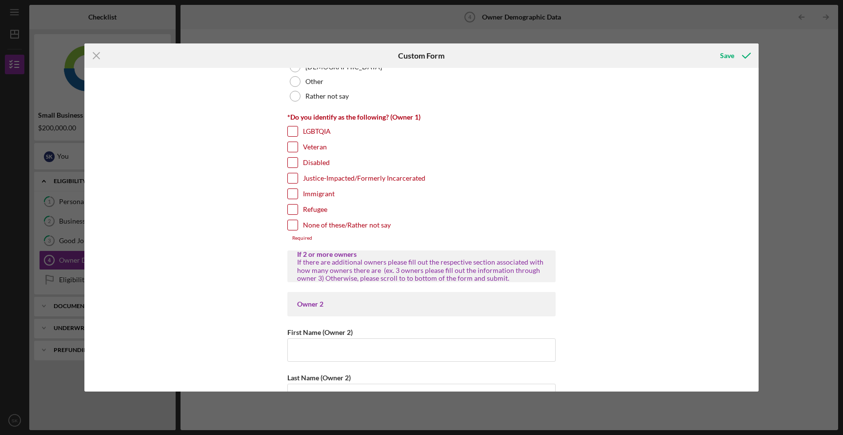
click at [291, 225] on input "None of these/Rather not say" at bounding box center [293, 225] width 10 height 10
checkbox input "true"
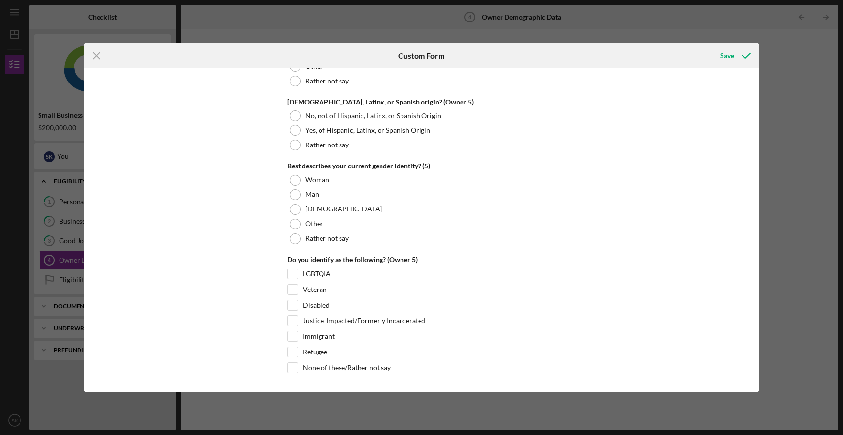
scroll to position [3704, 0]
click at [727, 59] on div "Save" at bounding box center [727, 56] width 14 height 20
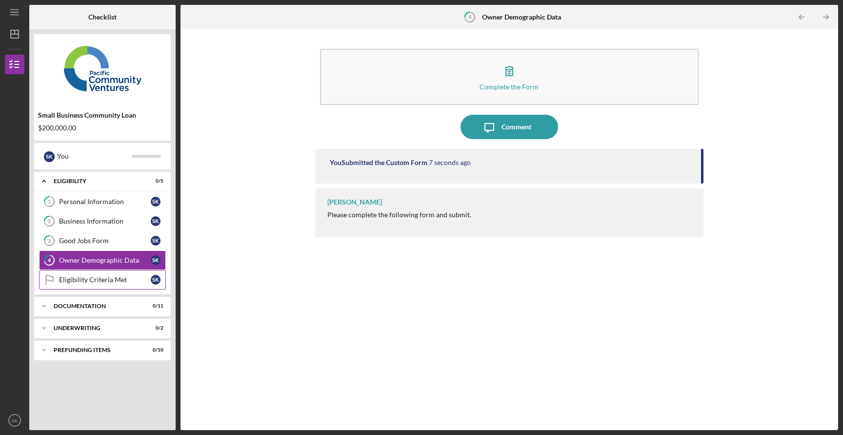
click at [106, 277] on div "Eligibility Criteria Met" at bounding box center [105, 280] width 92 height 8
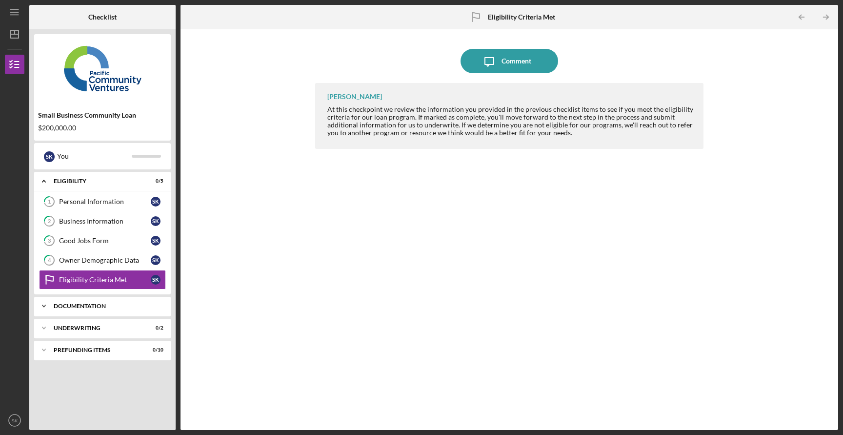
click at [69, 308] on div "Documentation" at bounding box center [106, 306] width 105 height 6
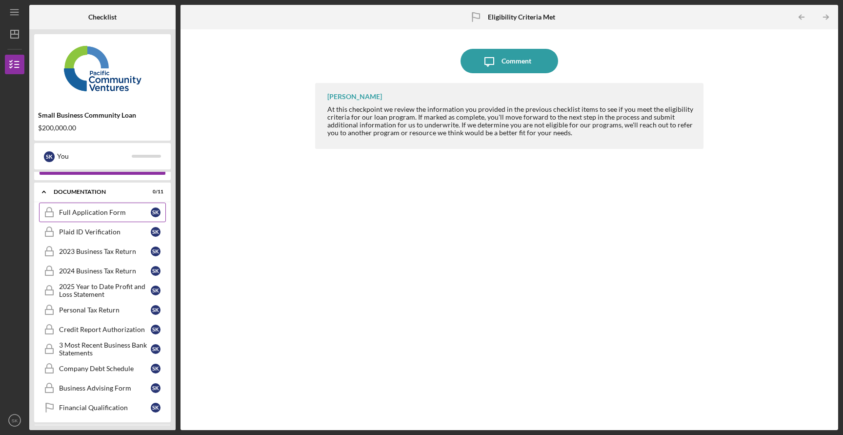
scroll to position [116, 0]
click at [98, 213] on div "Full Application Form" at bounding box center [105, 210] width 92 height 8
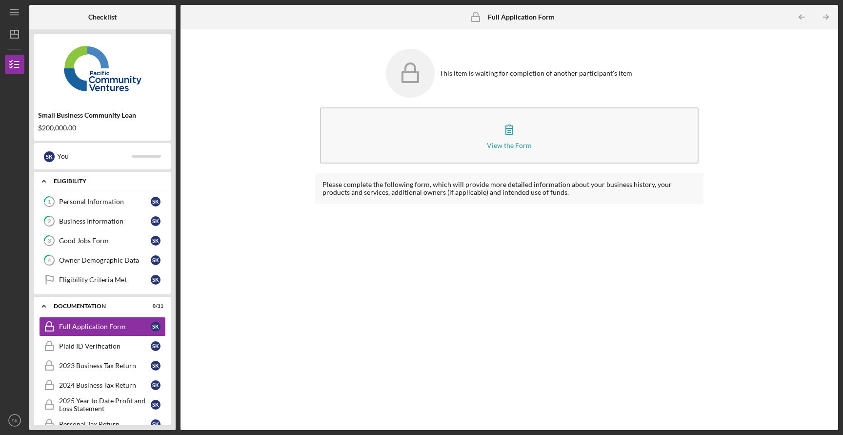
click at [47, 179] on icon "Icon/Expander" at bounding box center [44, 181] width 20 height 20
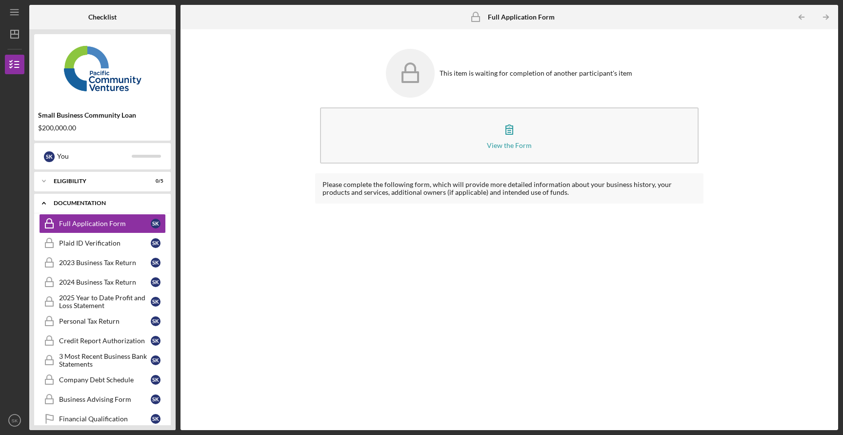
click at [49, 198] on icon "Icon/Expander" at bounding box center [44, 203] width 20 height 20
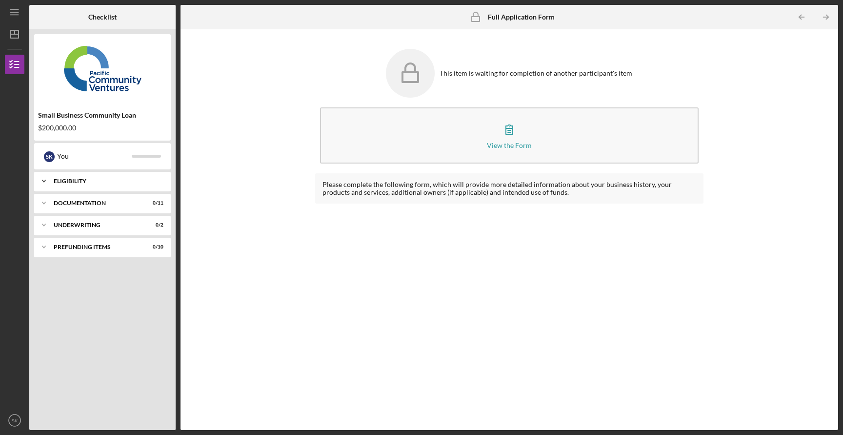
click at [75, 180] on div "Eligibility" at bounding box center [106, 181] width 105 height 6
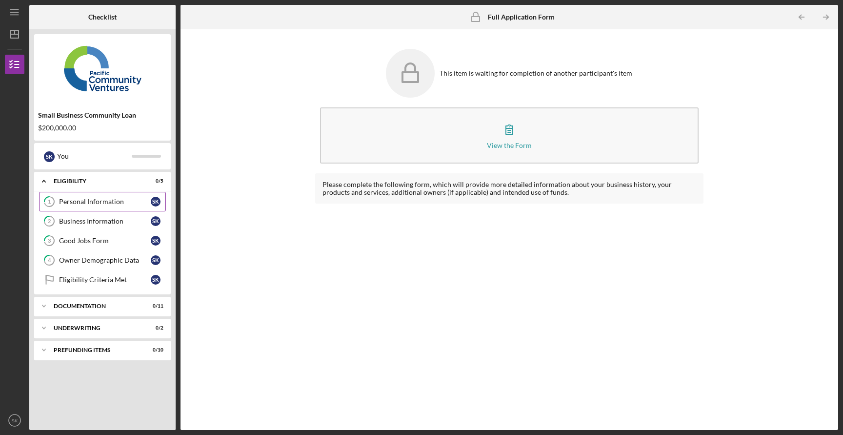
click at [90, 203] on div "Personal Information" at bounding box center [105, 202] width 92 height 8
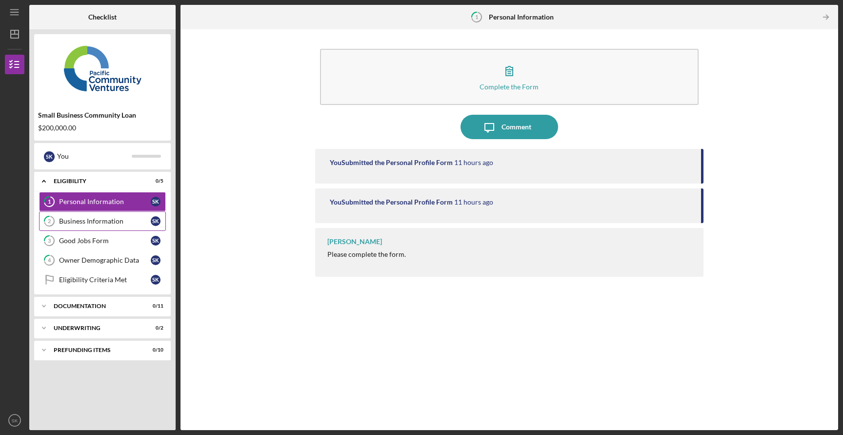
click at [105, 226] on link "2 Business Information S K" at bounding box center [102, 221] width 127 height 20
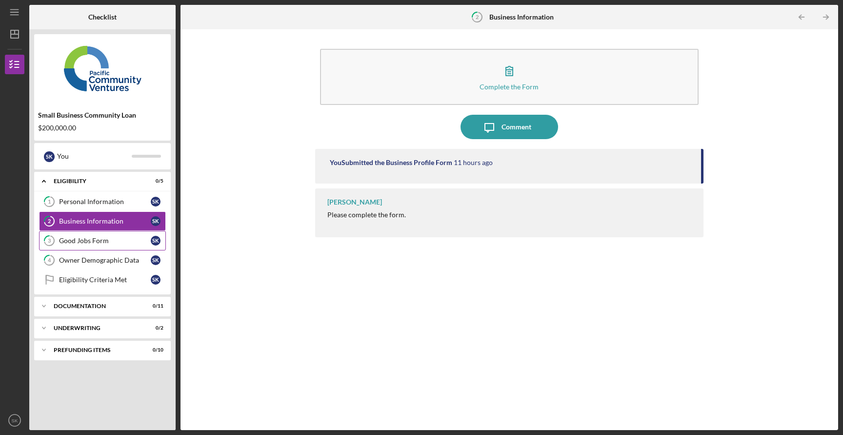
click at [102, 240] on div "Good Jobs Form" at bounding box center [105, 241] width 92 height 8
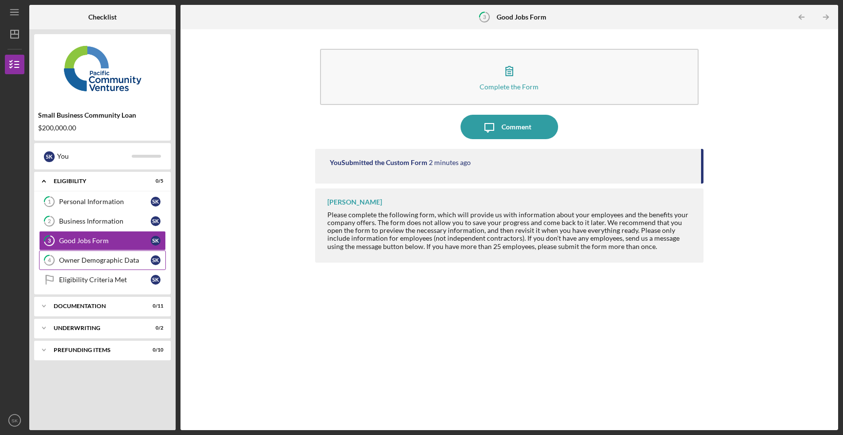
click at [101, 260] on div "Owner Demographic Data" at bounding box center [105, 260] width 92 height 8
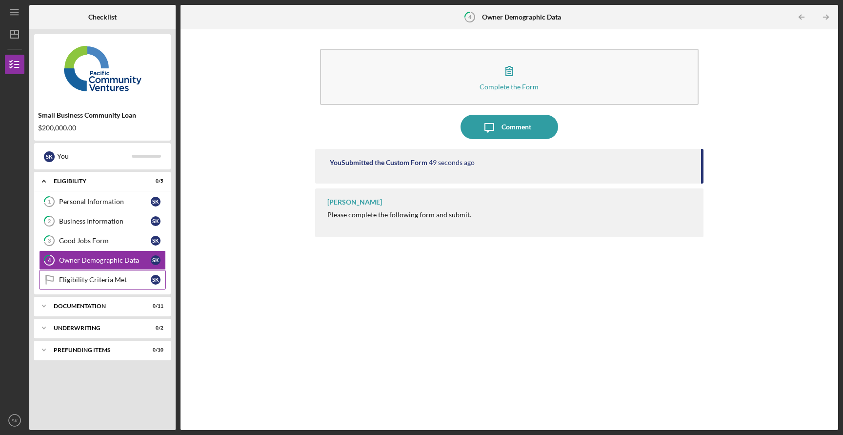
click at [100, 280] on div "Eligibility Criteria Met" at bounding box center [105, 280] width 92 height 8
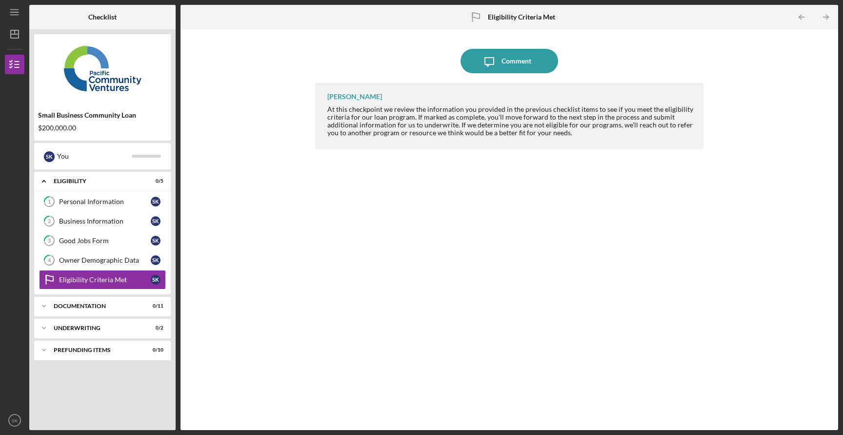
click at [219, 229] on div "Icon/Message Comment Raymond Ko At this checkpoint we review the information yo…" at bounding box center [509, 229] width 648 height 391
click at [209, 111] on div "Icon/Message Comment Raymond Ko At this checkpoint we review the information yo…" at bounding box center [509, 229] width 648 height 391
